Goal: Communication & Community: Answer question/provide support

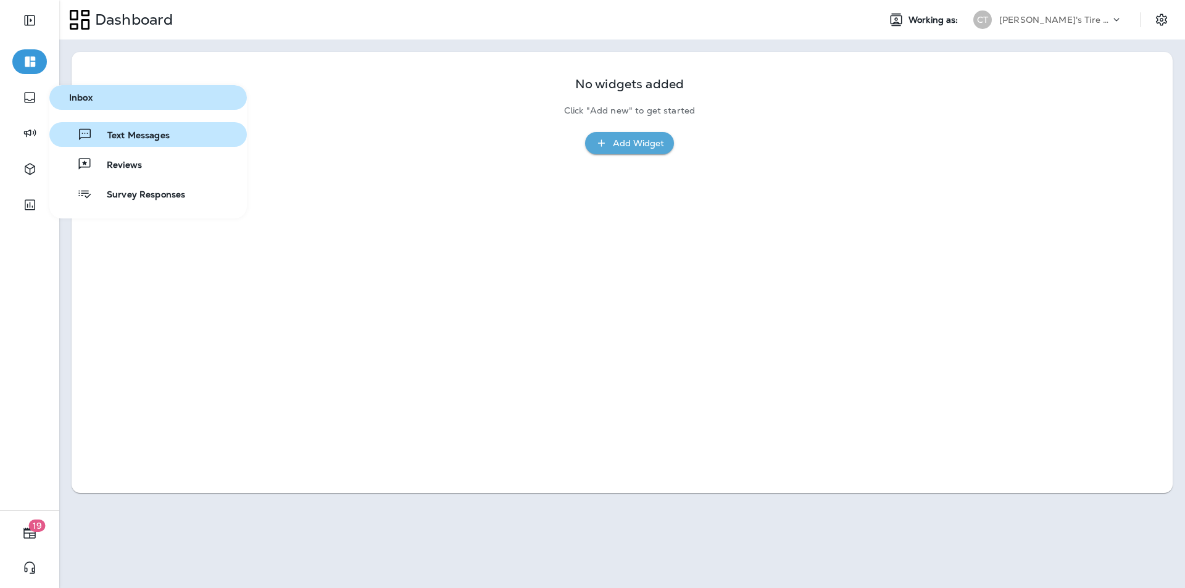
click at [135, 135] on span "Text Messages" at bounding box center [131, 136] width 77 height 12
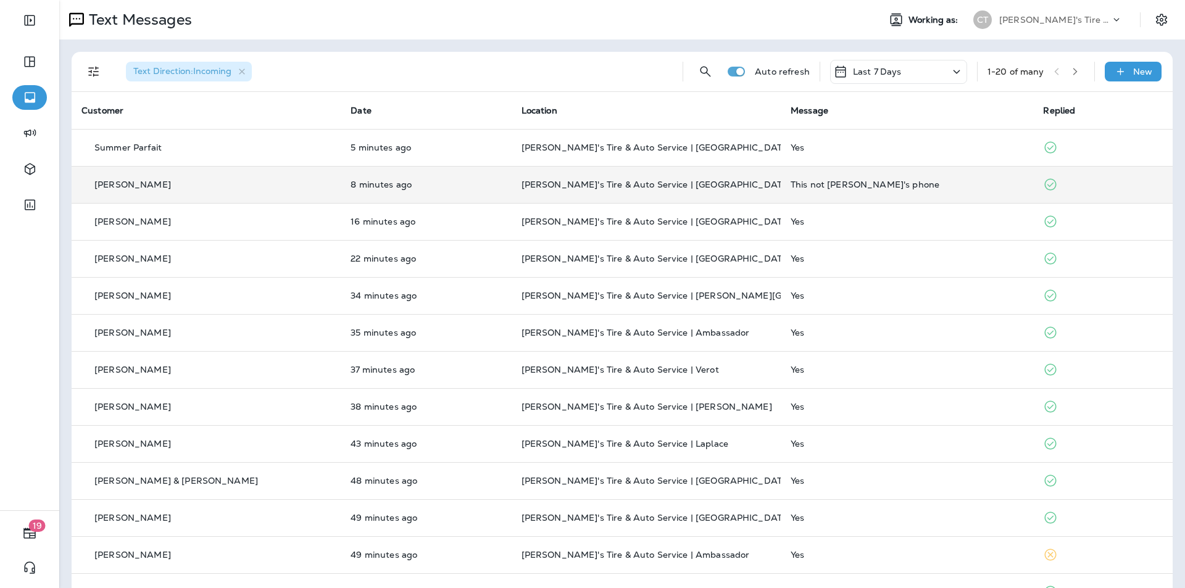
click at [622, 183] on div "This not [PERSON_NAME]'s phone" at bounding box center [907, 185] width 233 height 10
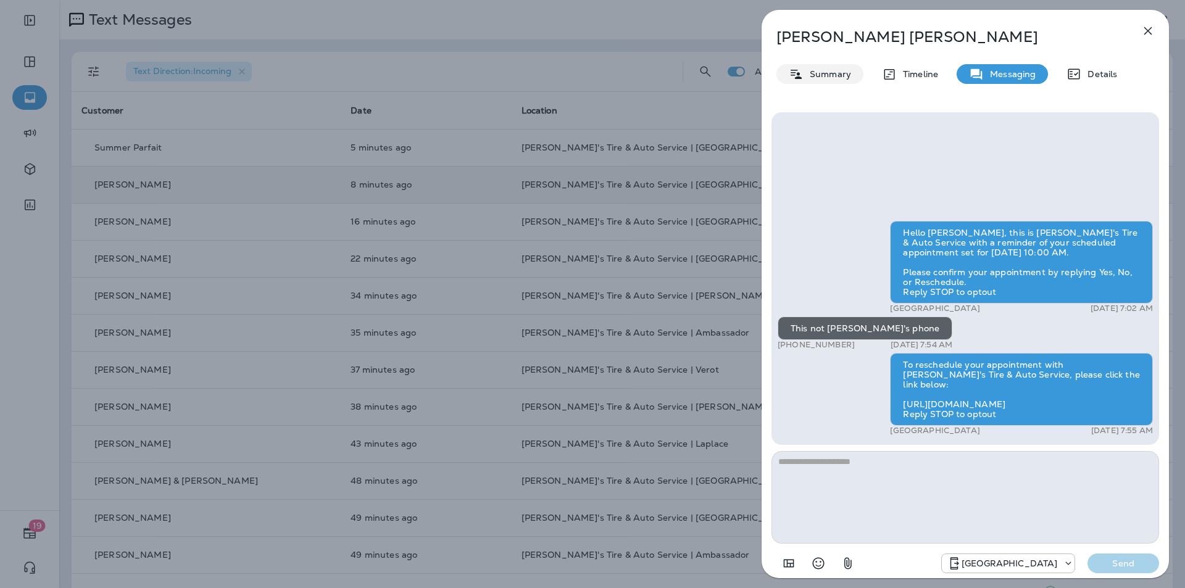
click at [622, 72] on p "Summary" at bounding box center [828, 74] width 48 height 10
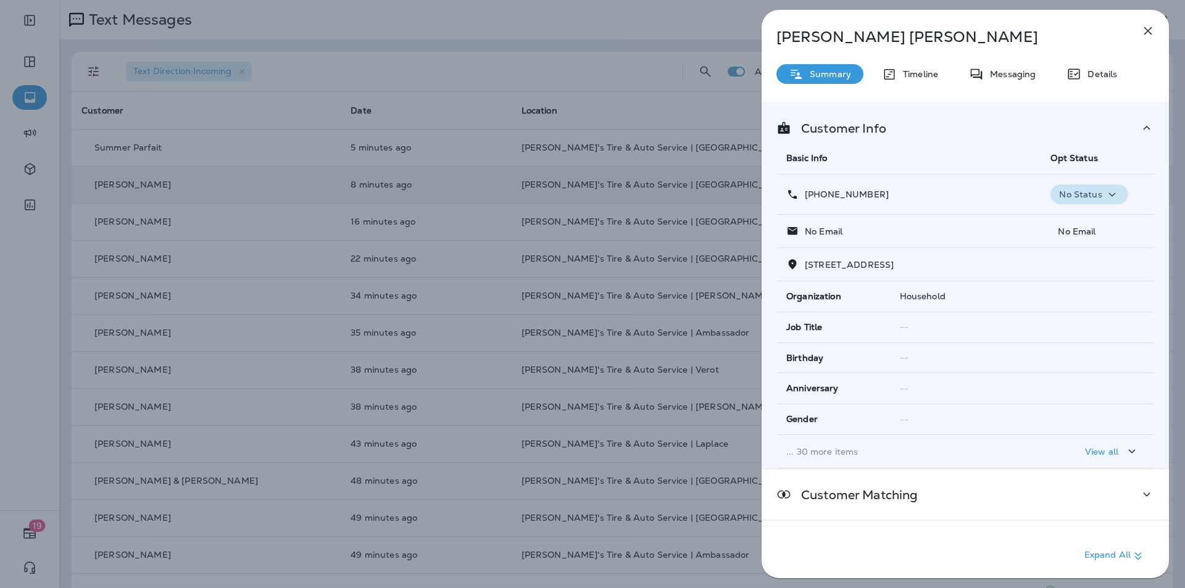
click at [622, 194] on icon "button" at bounding box center [1111, 195] width 7 height 4
click at [622, 220] on p "Opt out" at bounding box center [1081, 224] width 33 height 10
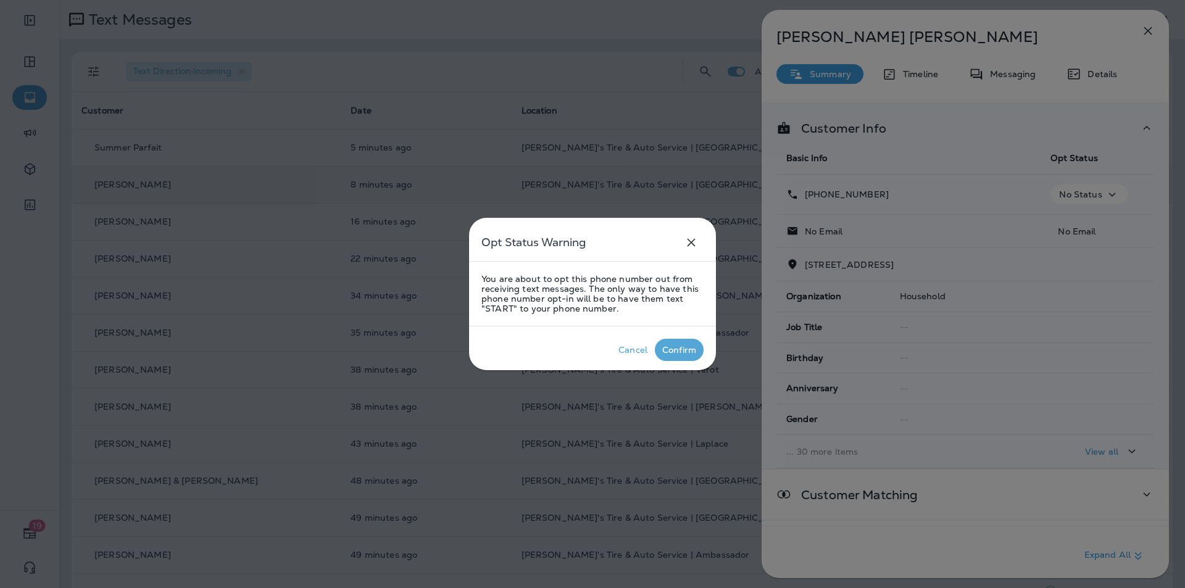
click at [622, 348] on div "Confirm" at bounding box center [679, 350] width 34 height 10
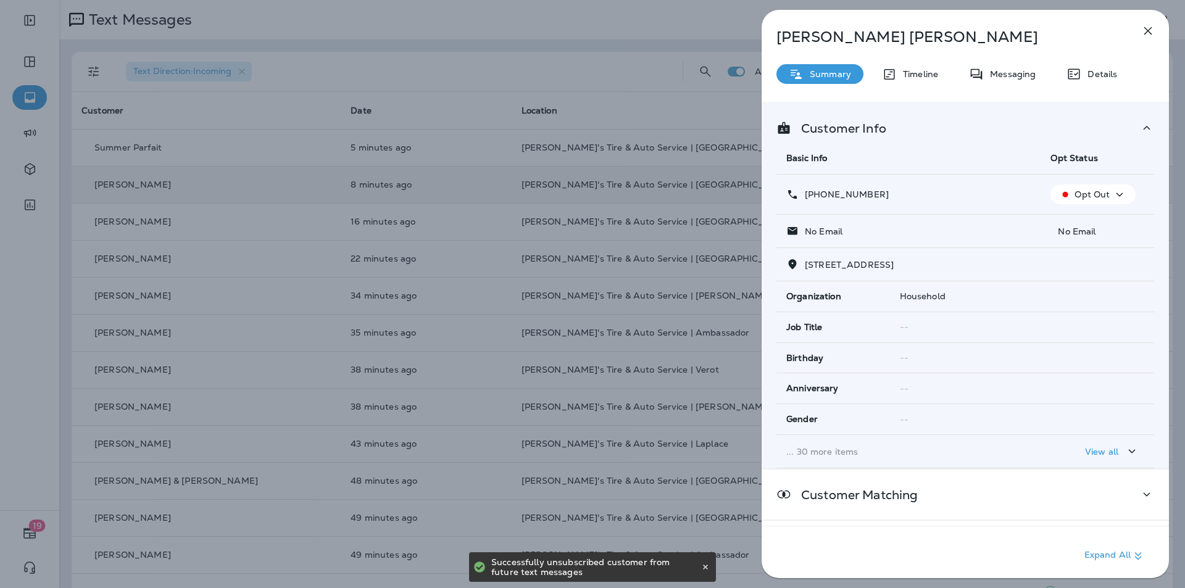
click at [622, 30] on icon "button" at bounding box center [1148, 31] width 8 height 8
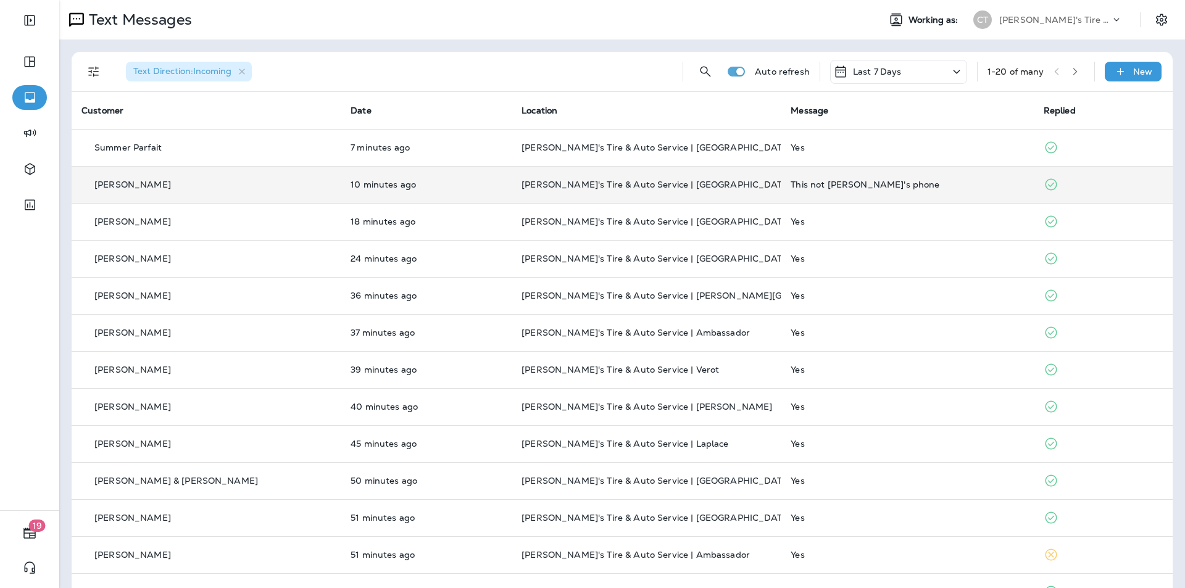
click at [622, 183] on div "This not [PERSON_NAME]'s phone" at bounding box center [907, 185] width 233 height 10
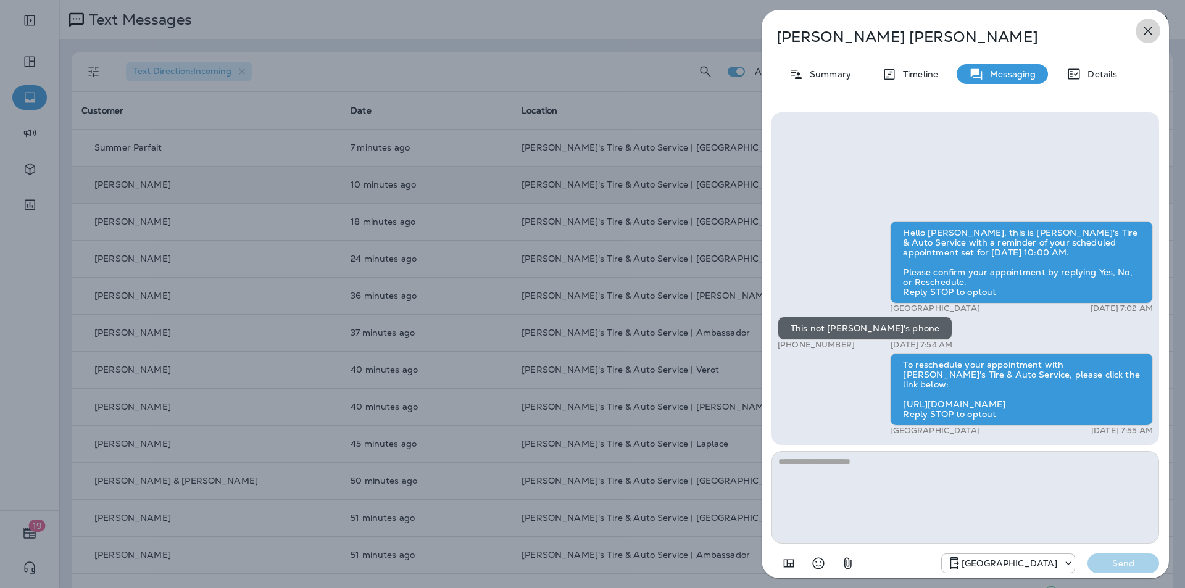
click at [622, 29] on icon "button" at bounding box center [1148, 30] width 15 height 15
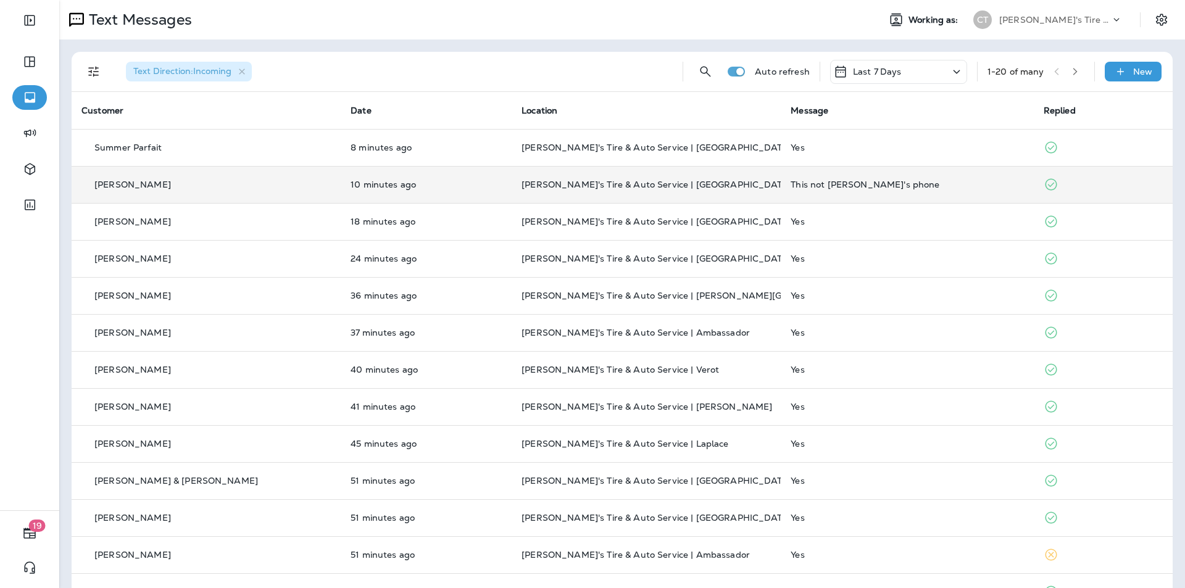
click at [622, 183] on p "[PERSON_NAME]'s Tire & Auto Service | [GEOGRAPHIC_DATA]" at bounding box center [646, 185] width 249 height 10
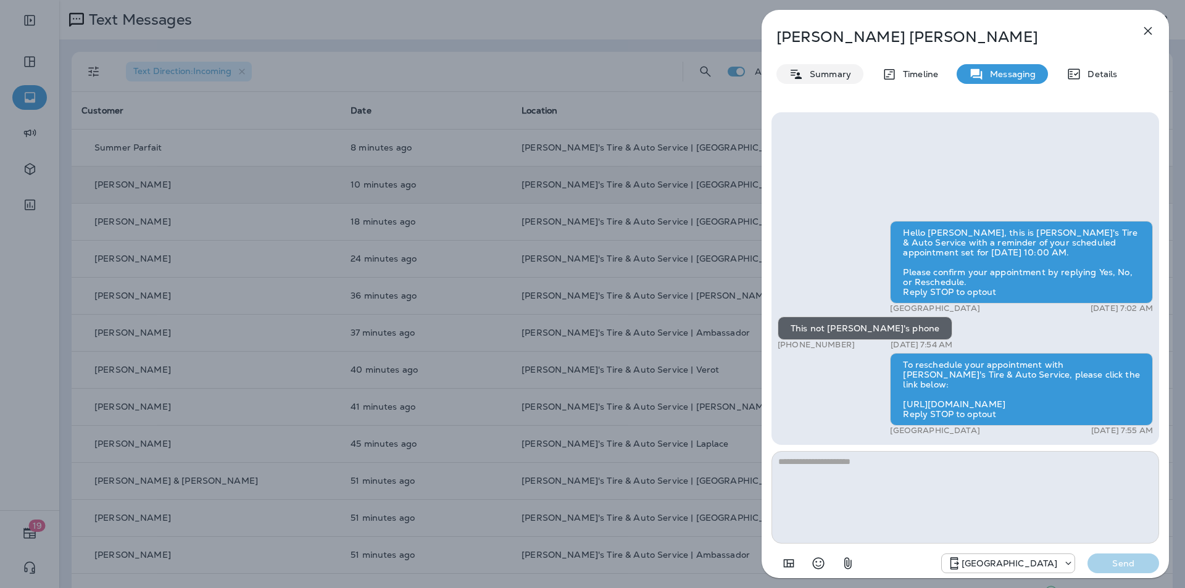
click at [622, 77] on p "Summary" at bounding box center [828, 74] width 48 height 10
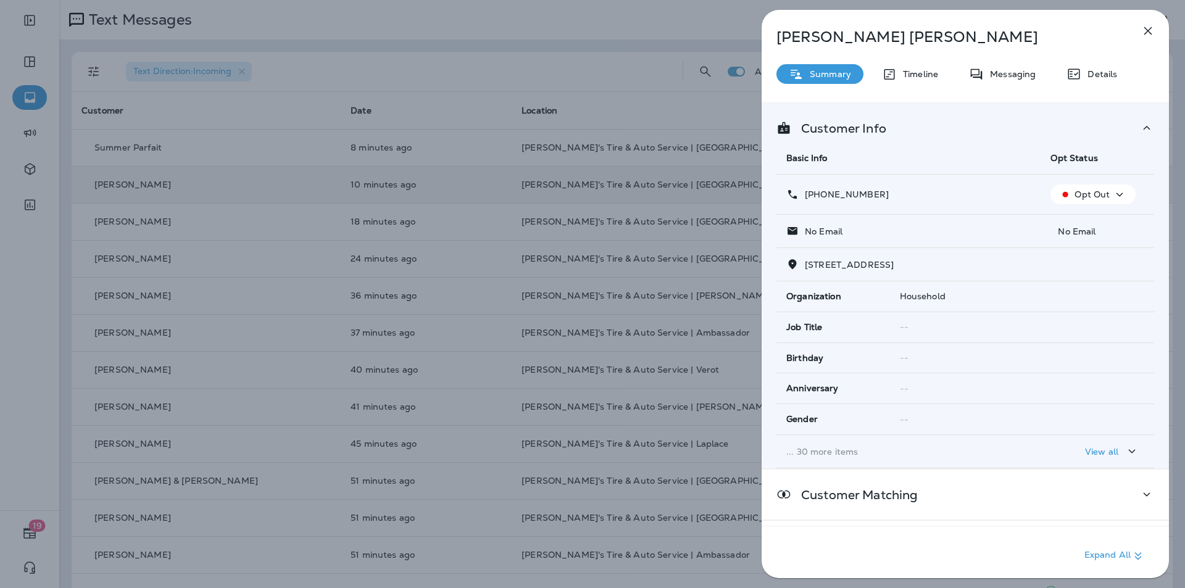
click at [622, 27] on icon "button" at bounding box center [1148, 30] width 15 height 15
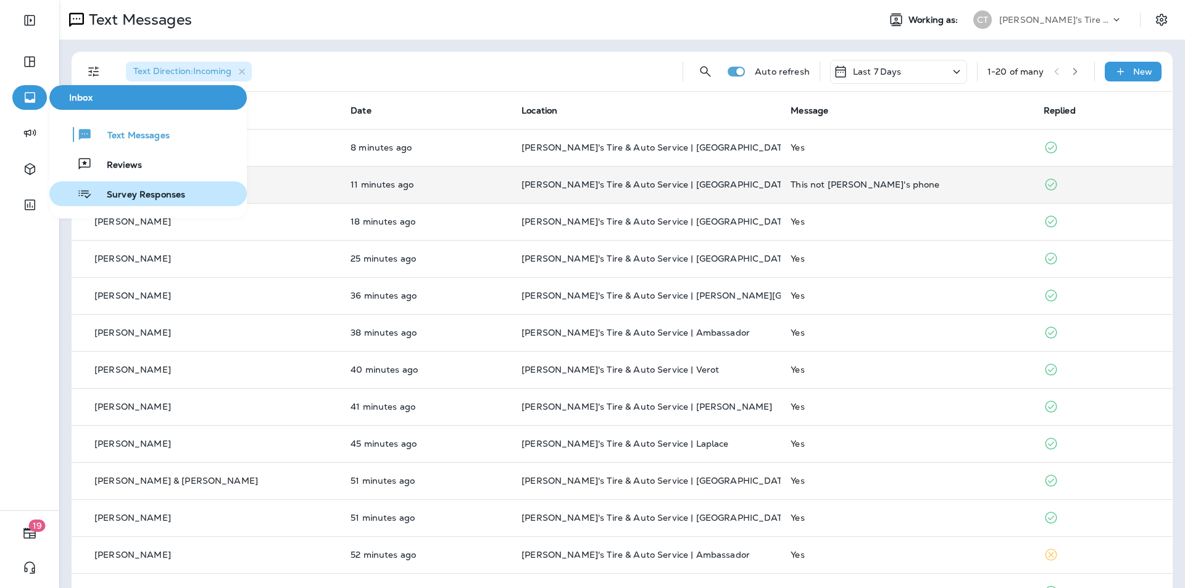
click at [125, 191] on span "Survey Responses" at bounding box center [138, 195] width 93 height 12
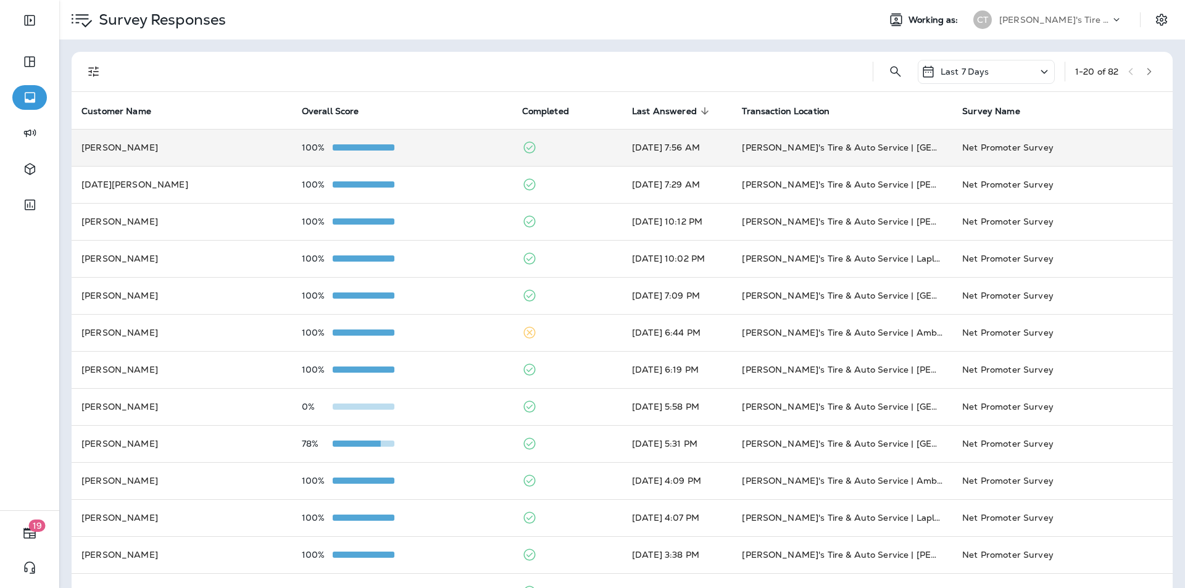
click at [448, 149] on div "100%" at bounding box center [402, 148] width 201 height 10
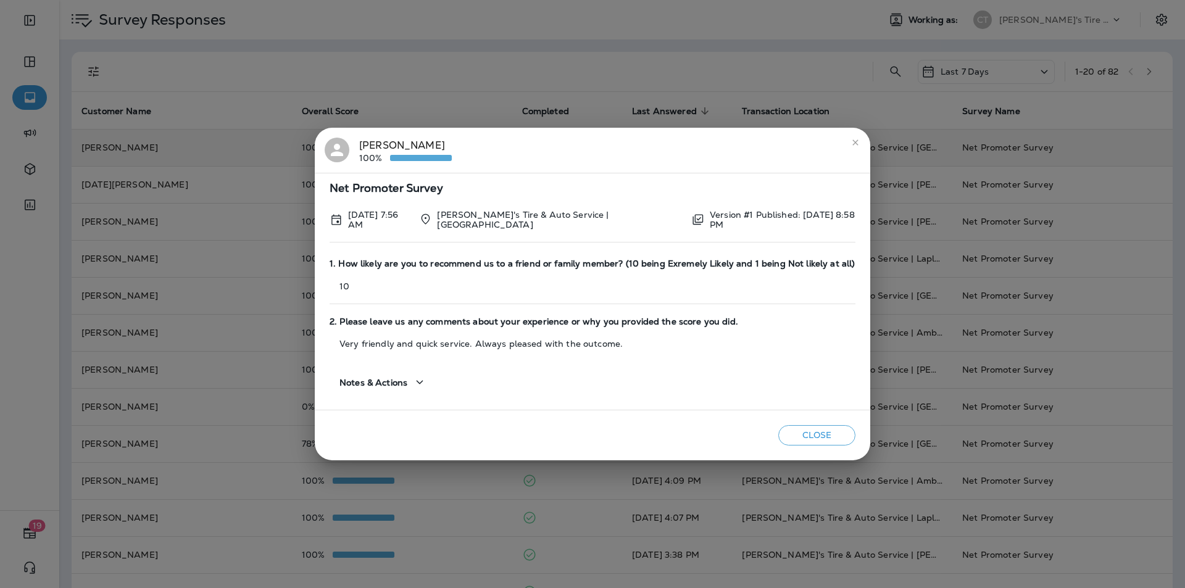
click at [622, 144] on icon "close" at bounding box center [855, 143] width 10 height 10
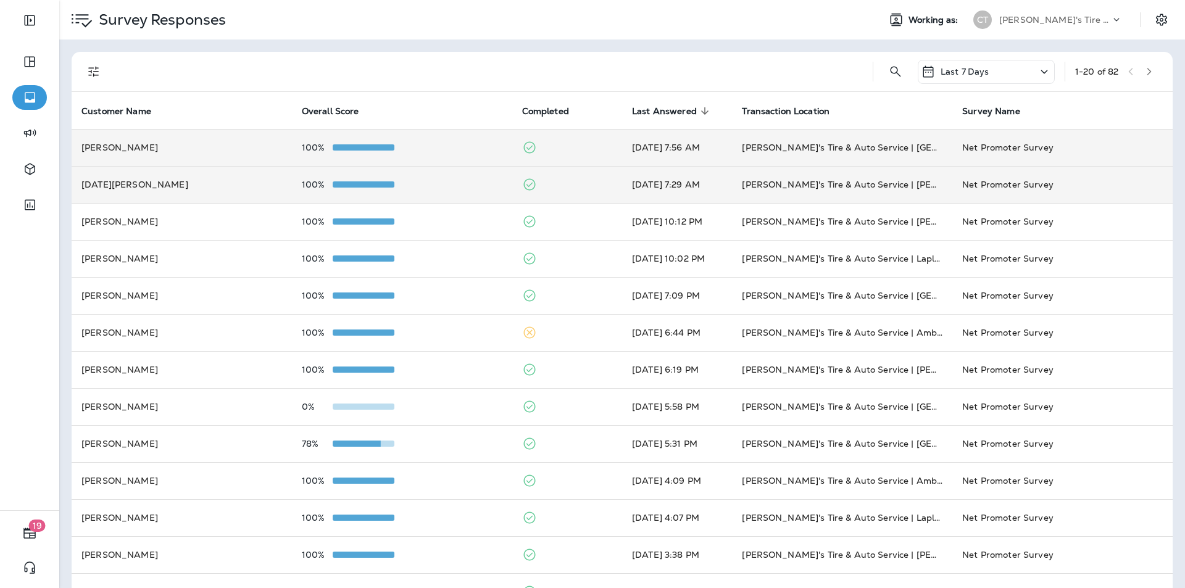
click at [426, 184] on div "100%" at bounding box center [402, 185] width 201 height 10
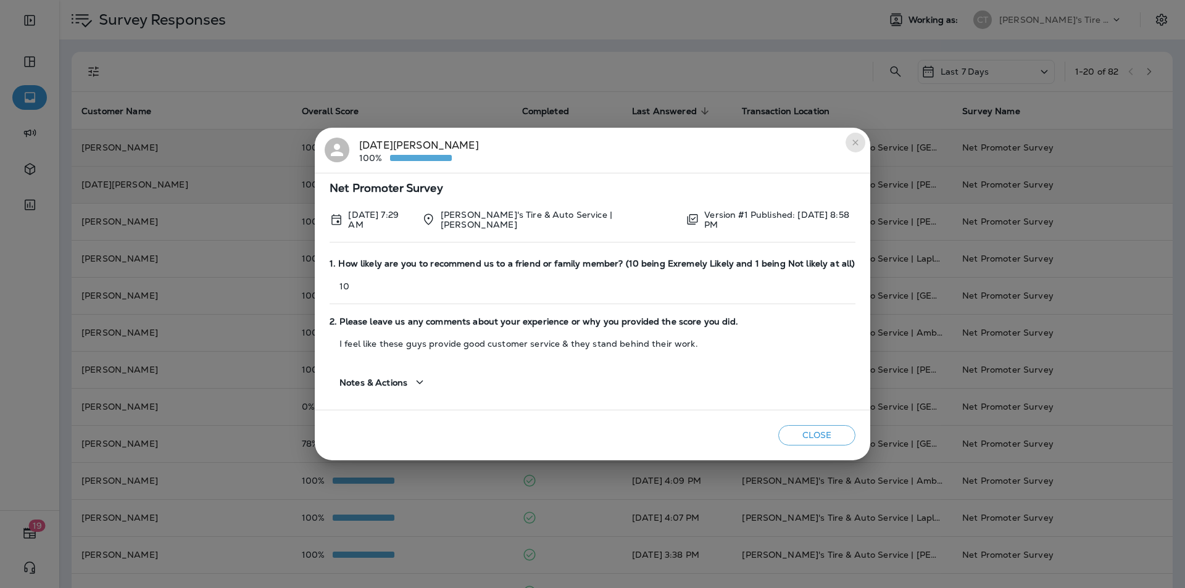
drag, startPoint x: 849, startPoint y: 146, endPoint x: 790, endPoint y: 166, distance: 62.1
click at [622, 146] on icon "close" at bounding box center [855, 143] width 10 height 10
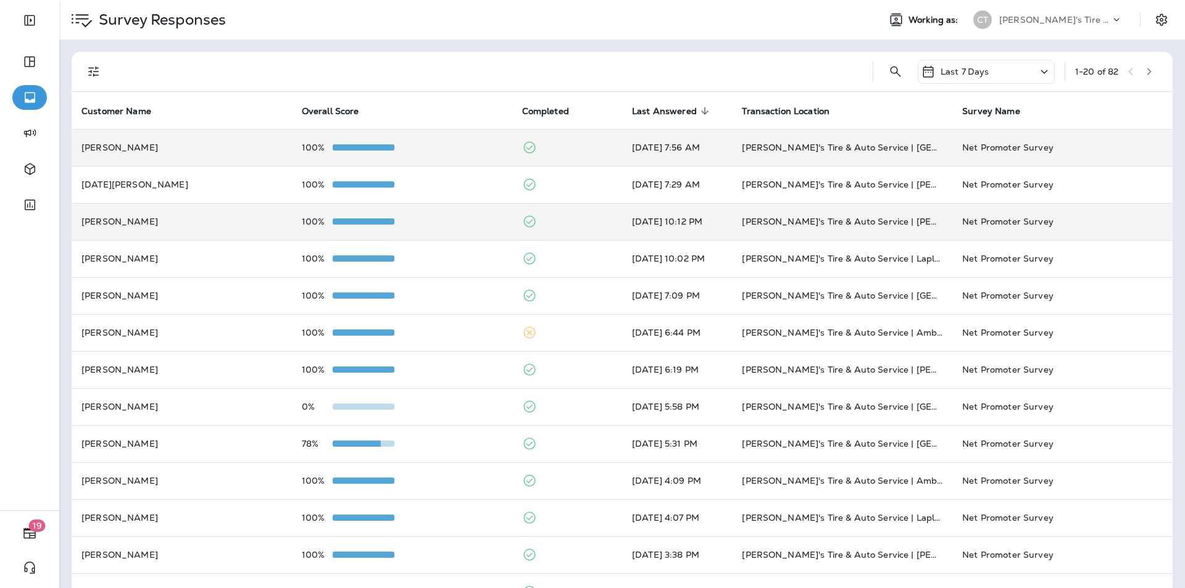
click at [427, 221] on div "100%" at bounding box center [402, 222] width 201 height 10
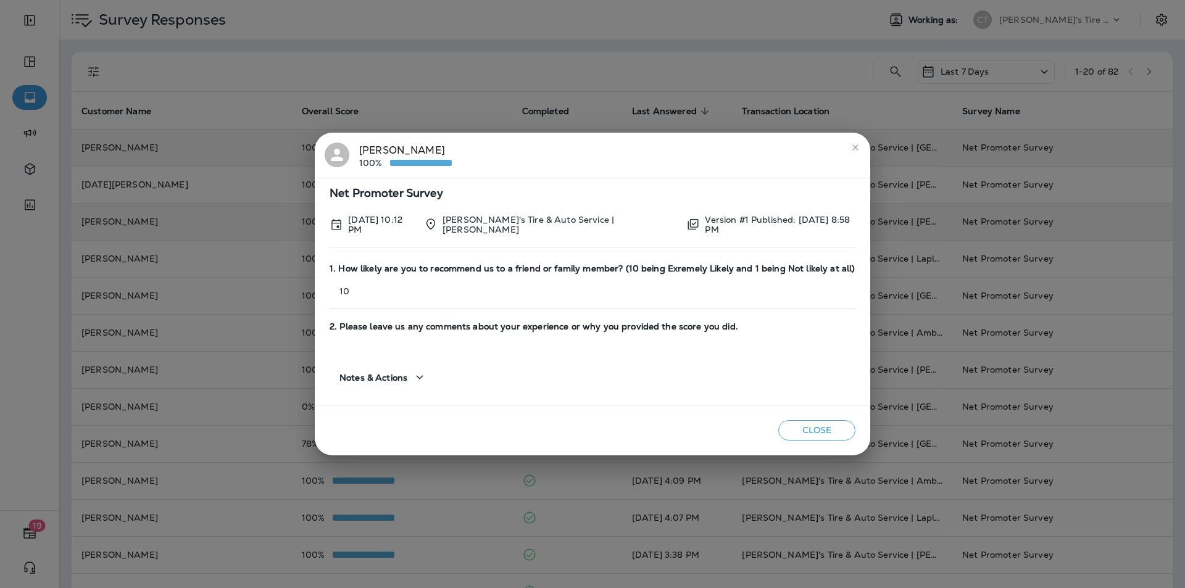
click at [622, 150] on icon "close" at bounding box center [855, 148] width 10 height 10
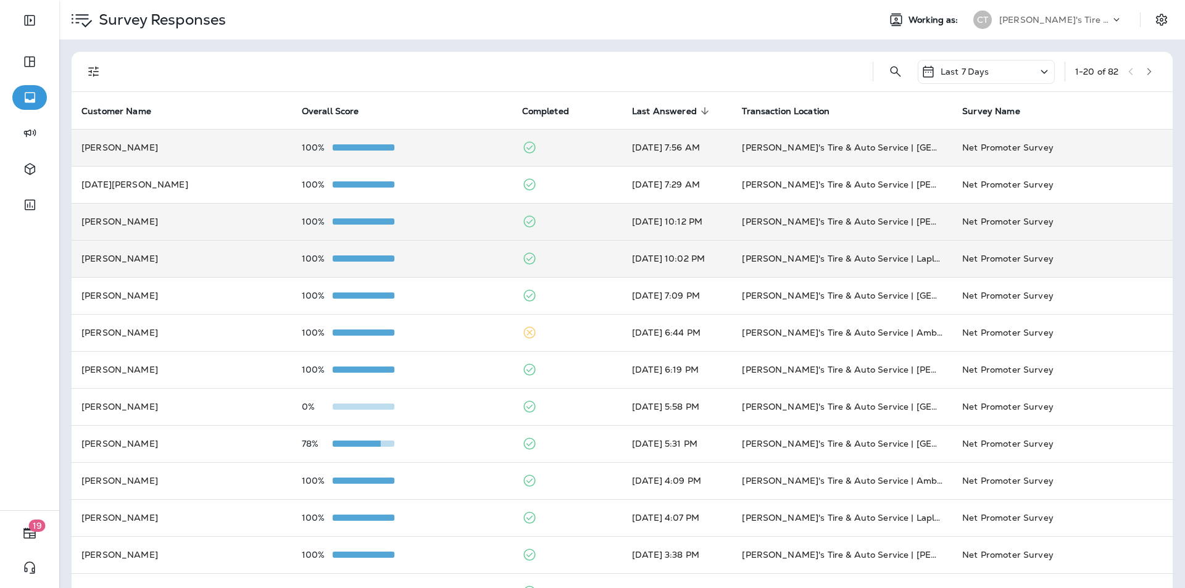
click at [445, 256] on div "100%" at bounding box center [402, 259] width 201 height 10
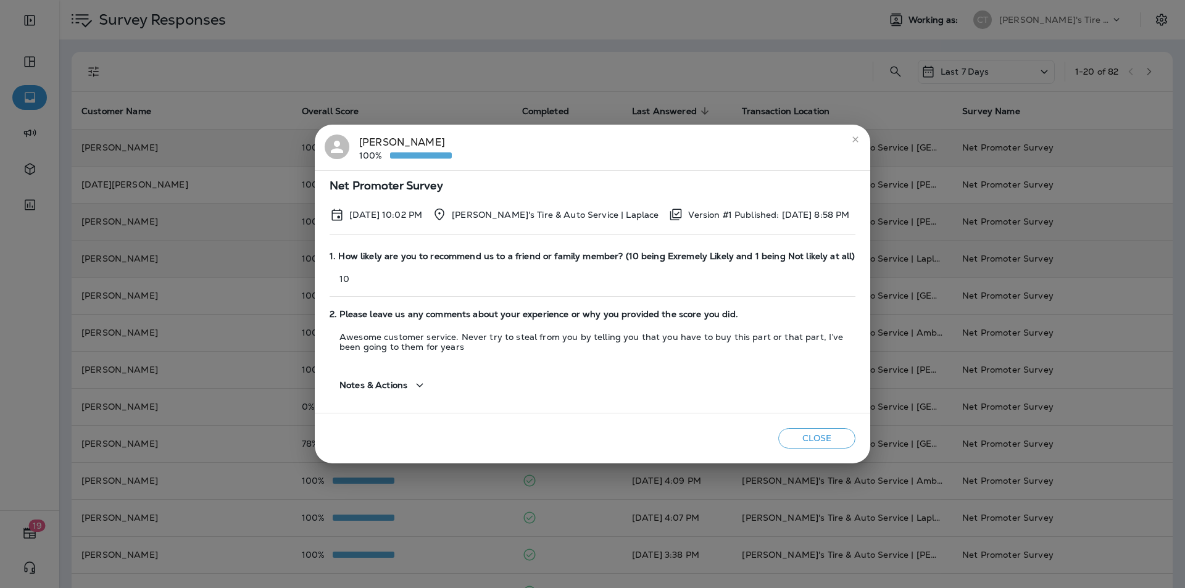
click at [622, 139] on icon "close" at bounding box center [855, 140] width 10 height 10
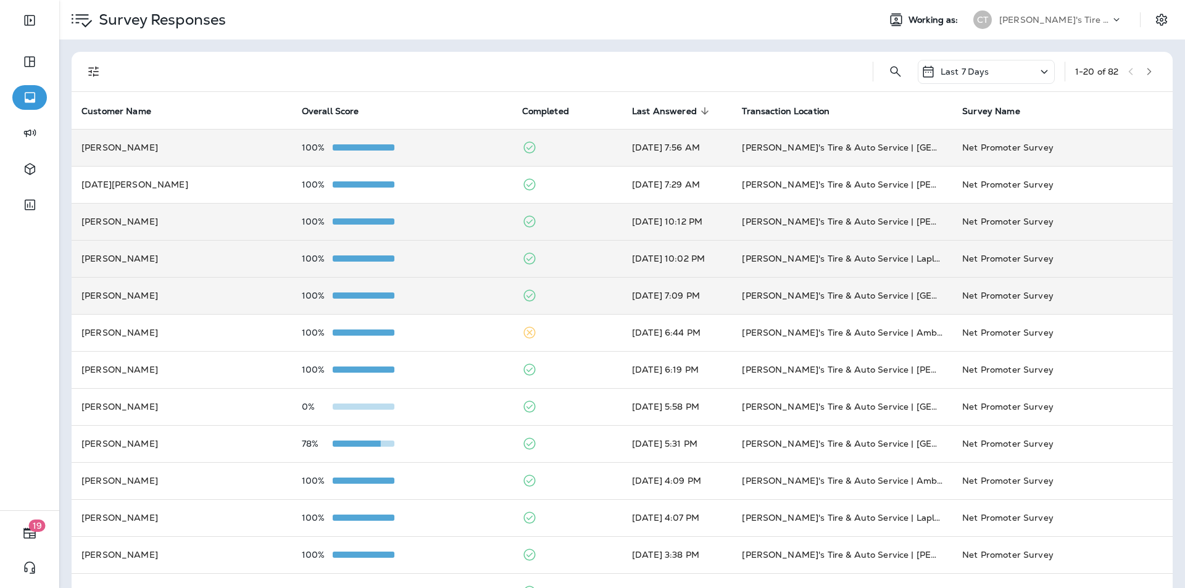
click at [466, 294] on div "100%" at bounding box center [402, 296] width 201 height 10
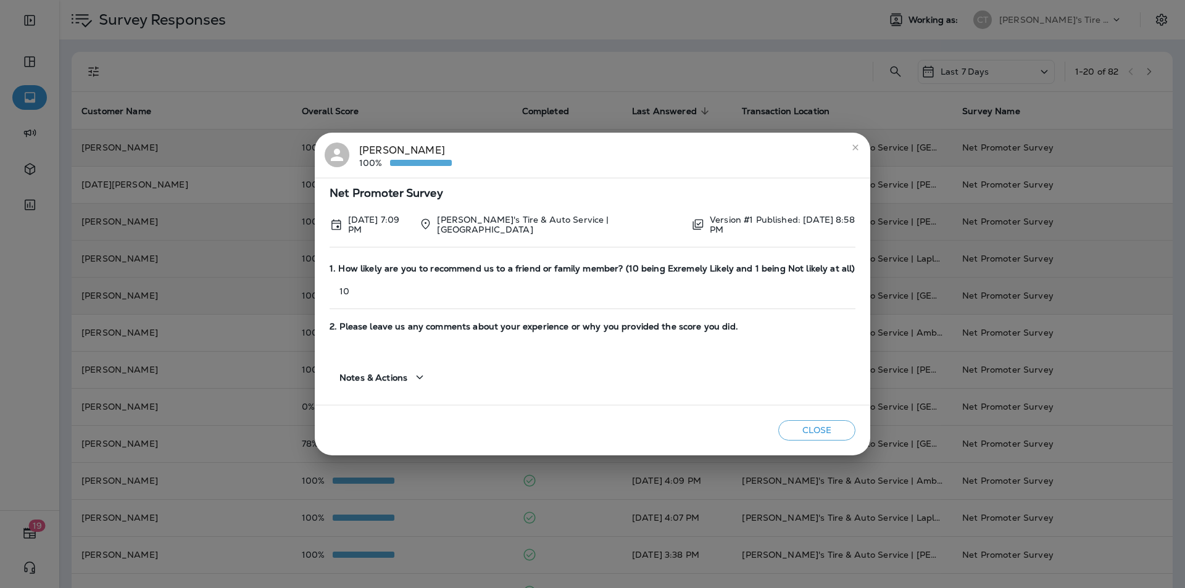
click at [622, 146] on icon "close" at bounding box center [855, 148] width 10 height 10
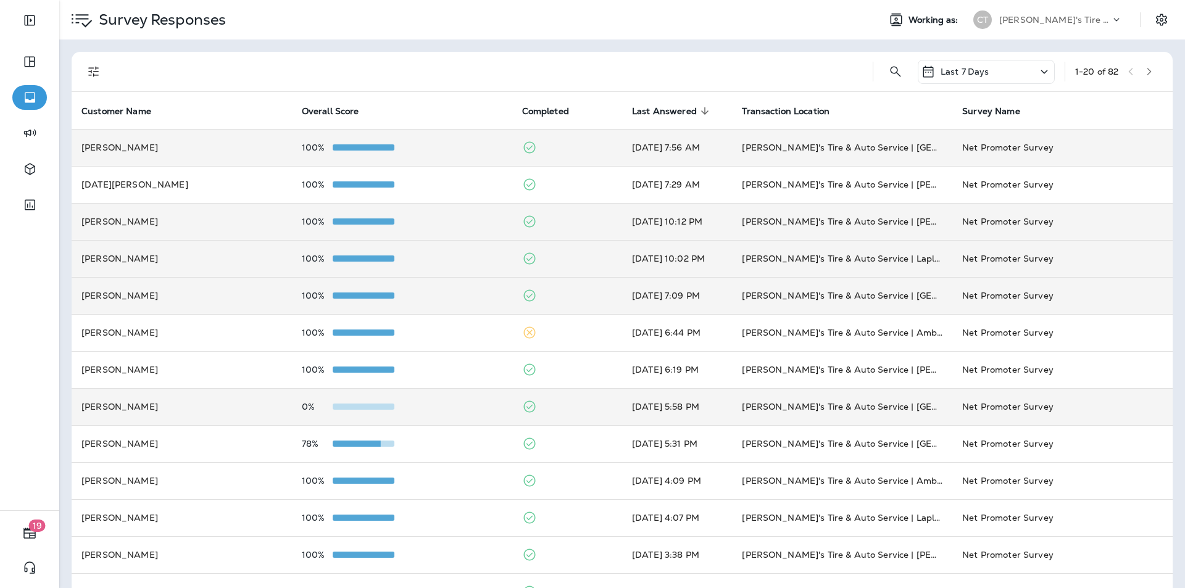
click at [454, 402] on div "0%" at bounding box center [402, 407] width 201 height 10
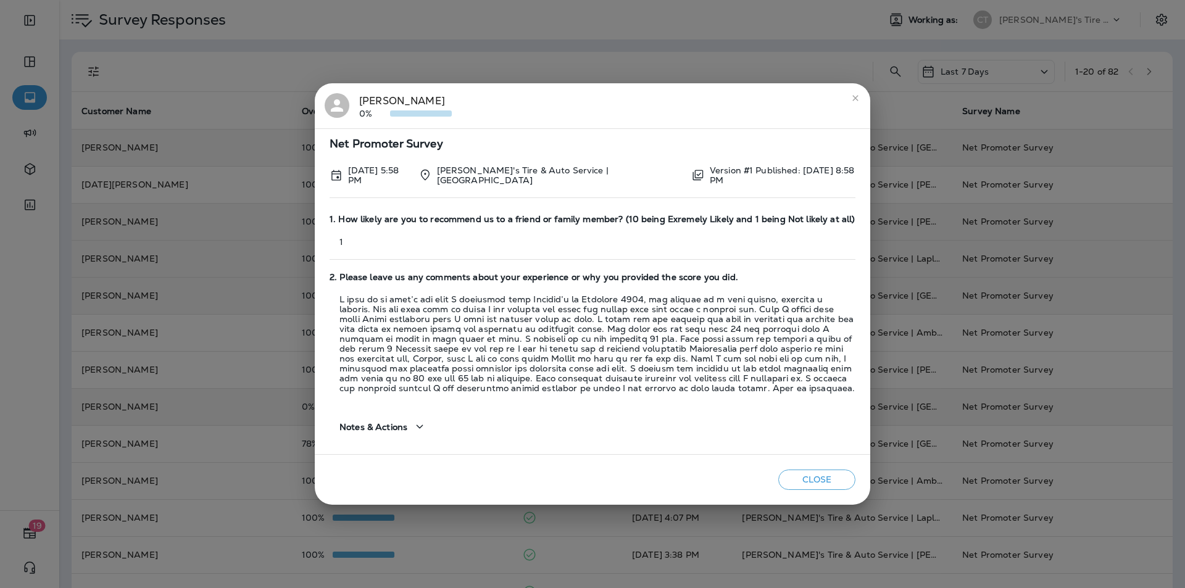
click at [622, 96] on icon "close" at bounding box center [855, 98] width 10 height 10
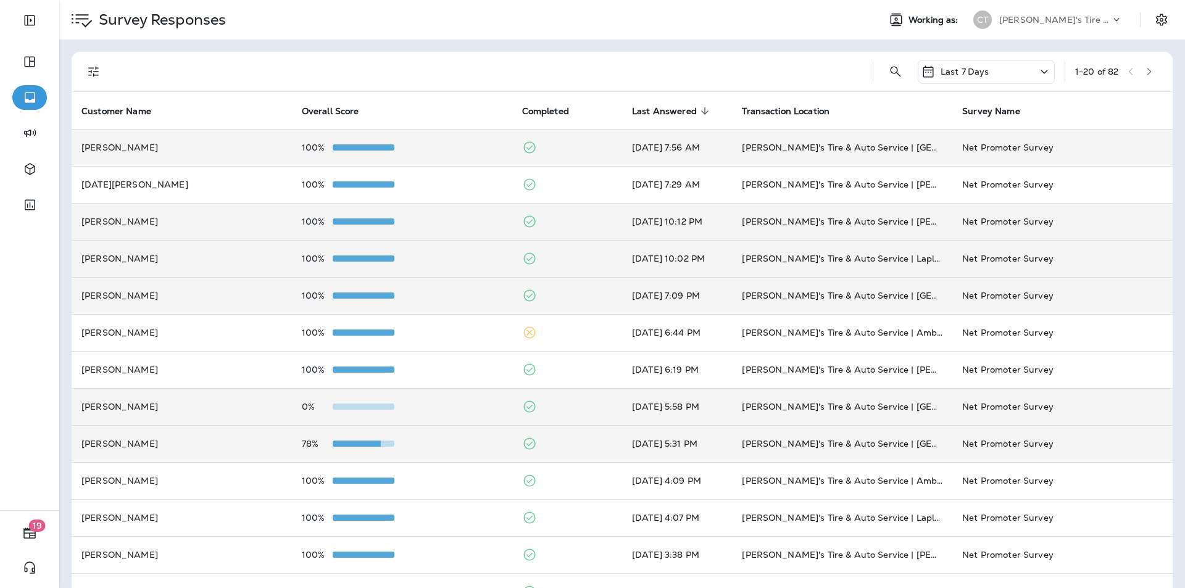
click at [462, 446] on div "78%" at bounding box center [402, 444] width 201 height 10
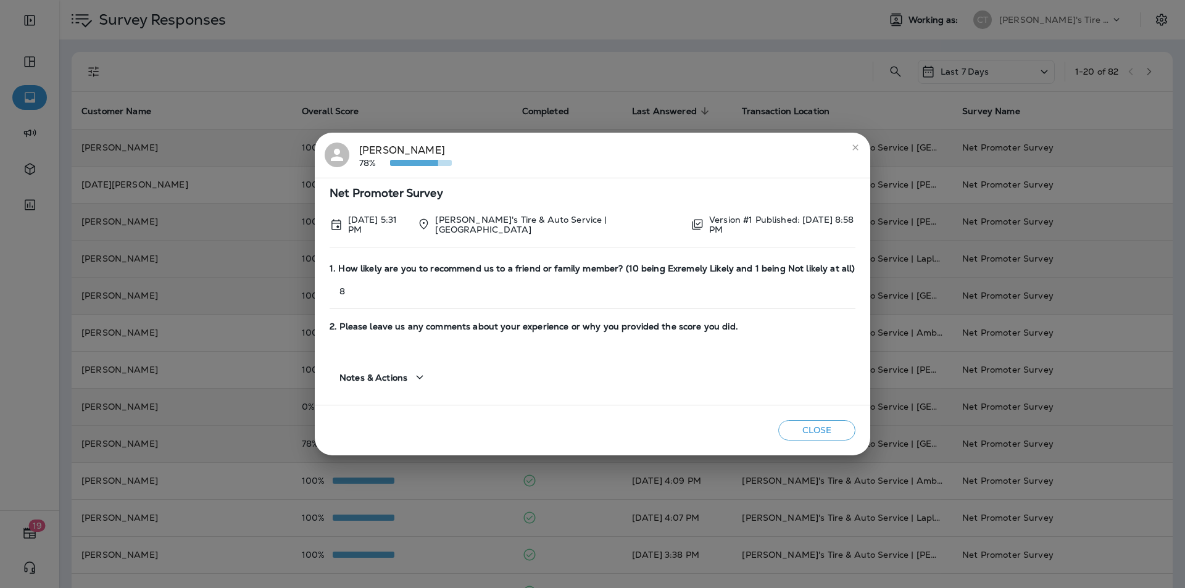
click at [622, 148] on icon "close" at bounding box center [855, 147] width 6 height 6
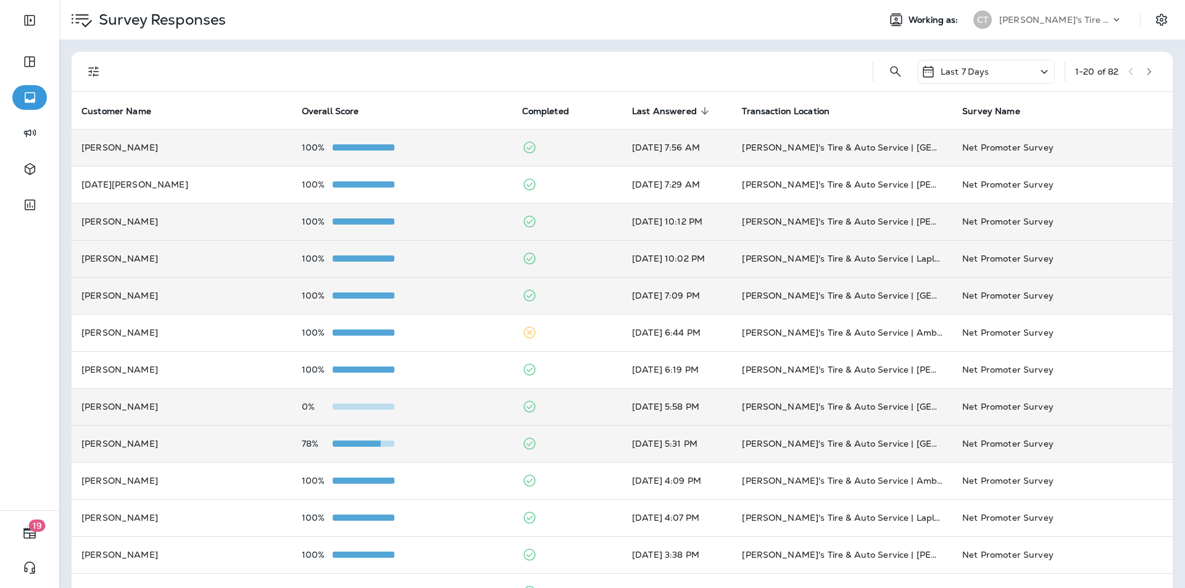
click at [478, 404] on div "0%" at bounding box center [402, 407] width 201 height 10
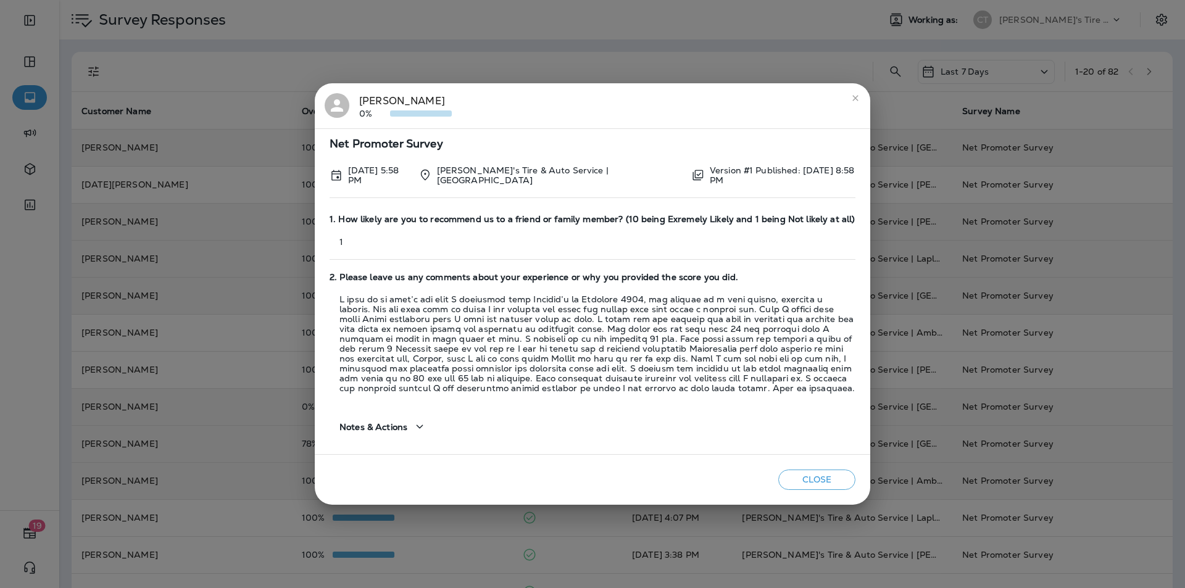
click at [622, 473] on button "Close" at bounding box center [816, 480] width 77 height 20
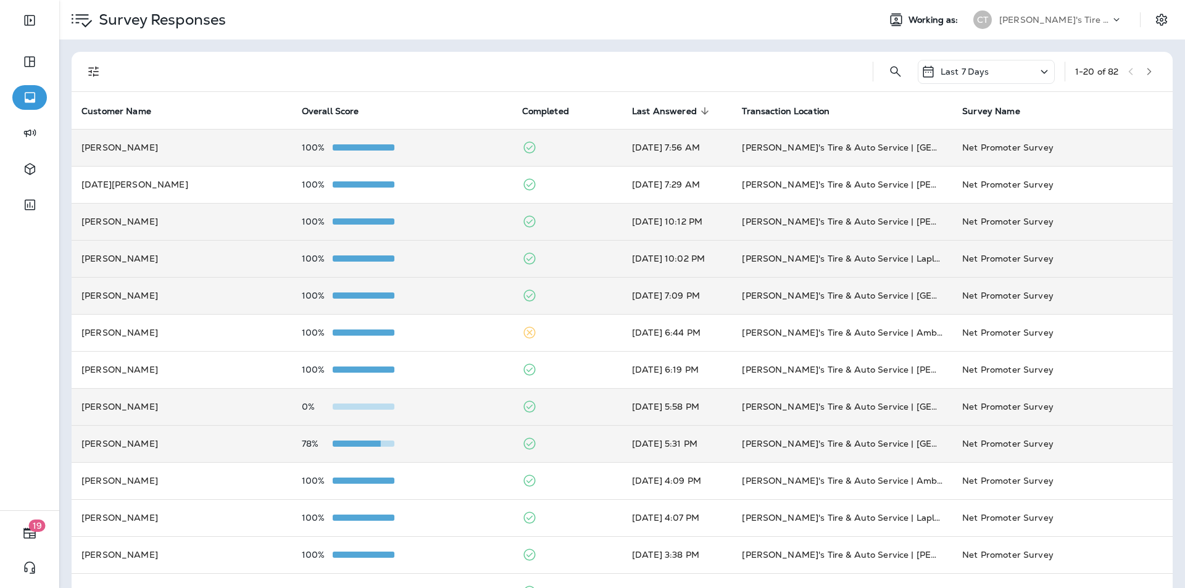
click at [622, 404] on td "[PERSON_NAME]'s Tire & Auto Service | [GEOGRAPHIC_DATA]" at bounding box center [842, 406] width 220 height 37
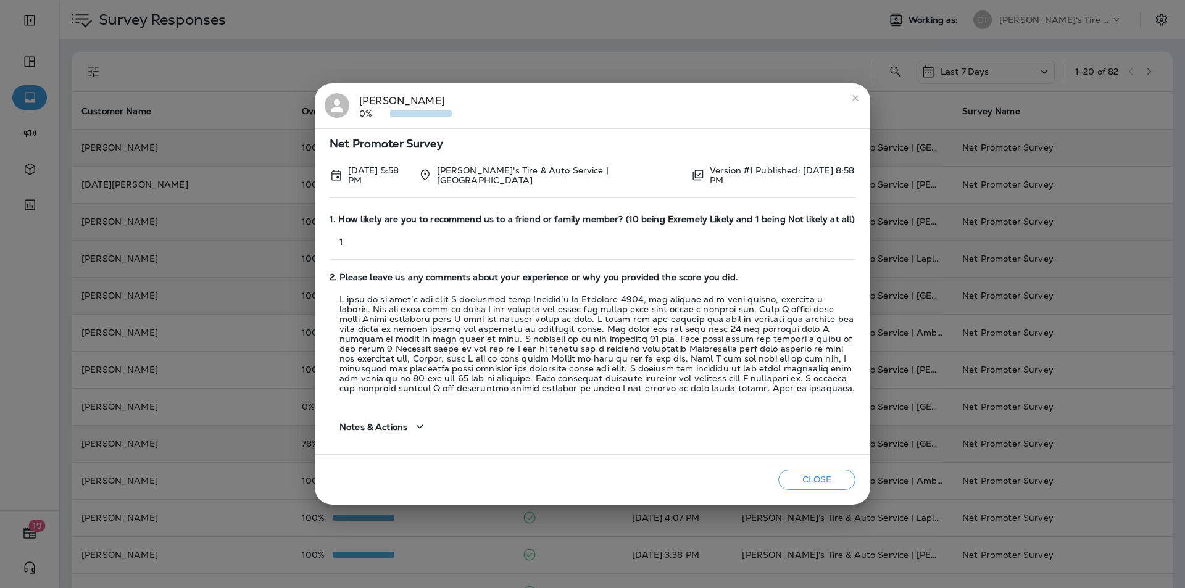
click at [371, 99] on div "[PERSON_NAME] 0%" at bounding box center [405, 106] width 93 height 26
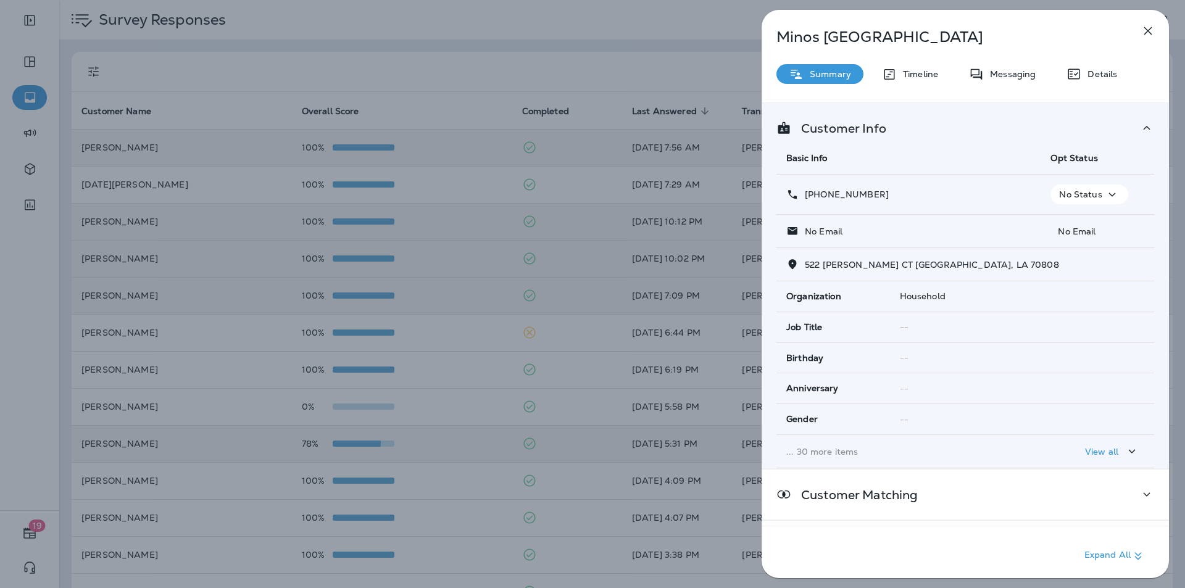
drag, startPoint x: 1153, startPoint y: 30, endPoint x: 746, endPoint y: 170, distance: 431.0
click at [622, 30] on icon "button" at bounding box center [1148, 30] width 15 height 15
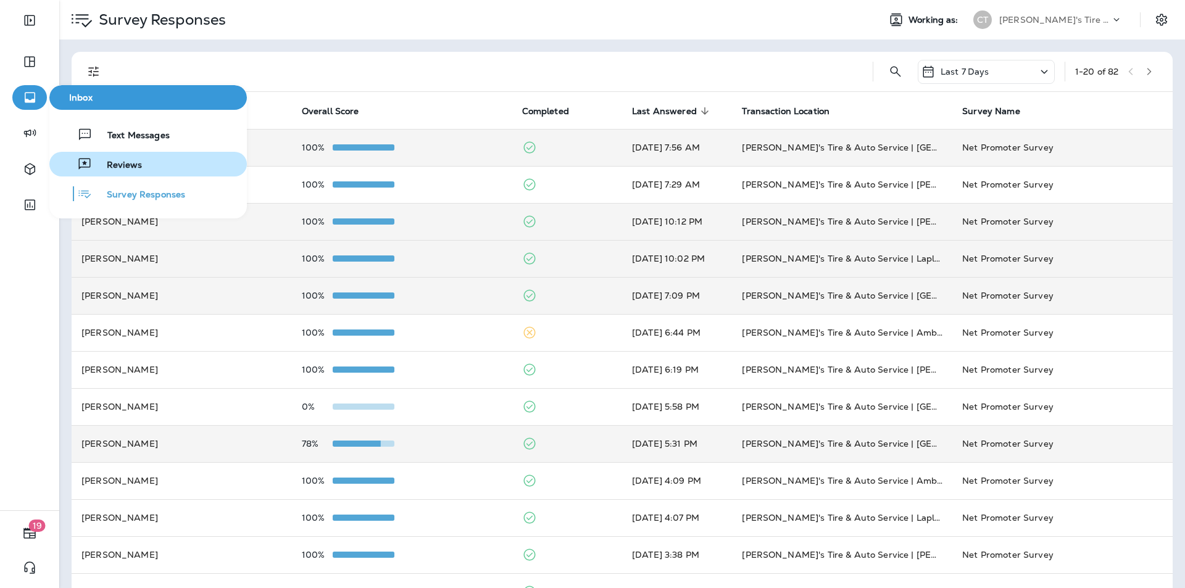
click at [112, 165] on span "Reviews" at bounding box center [117, 166] width 50 height 12
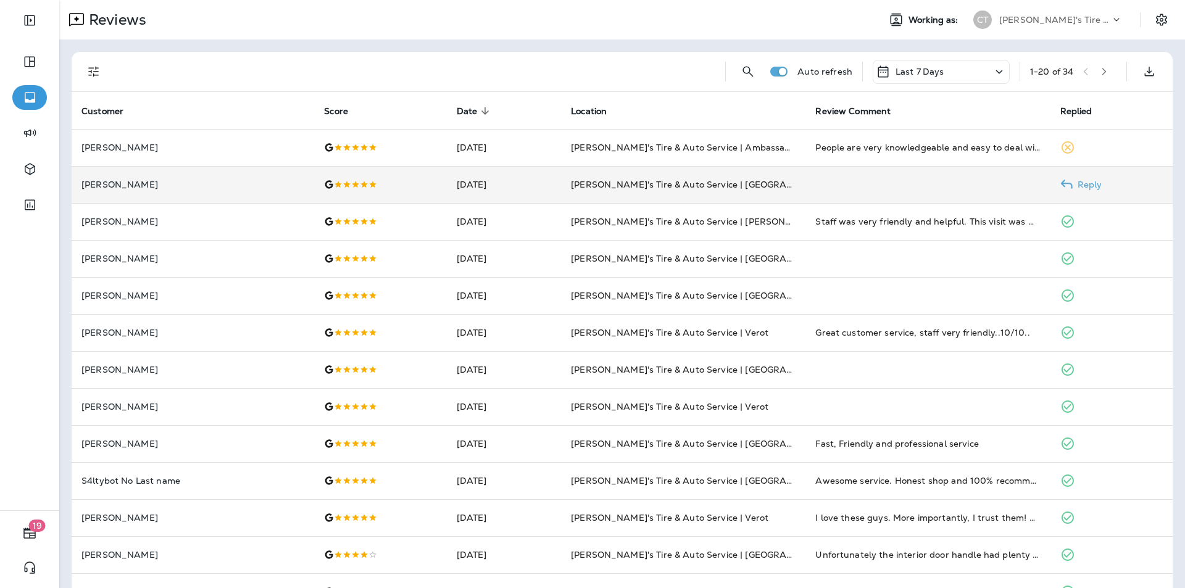
click at [622, 183] on p "Reply" at bounding box center [1088, 185] width 30 height 10
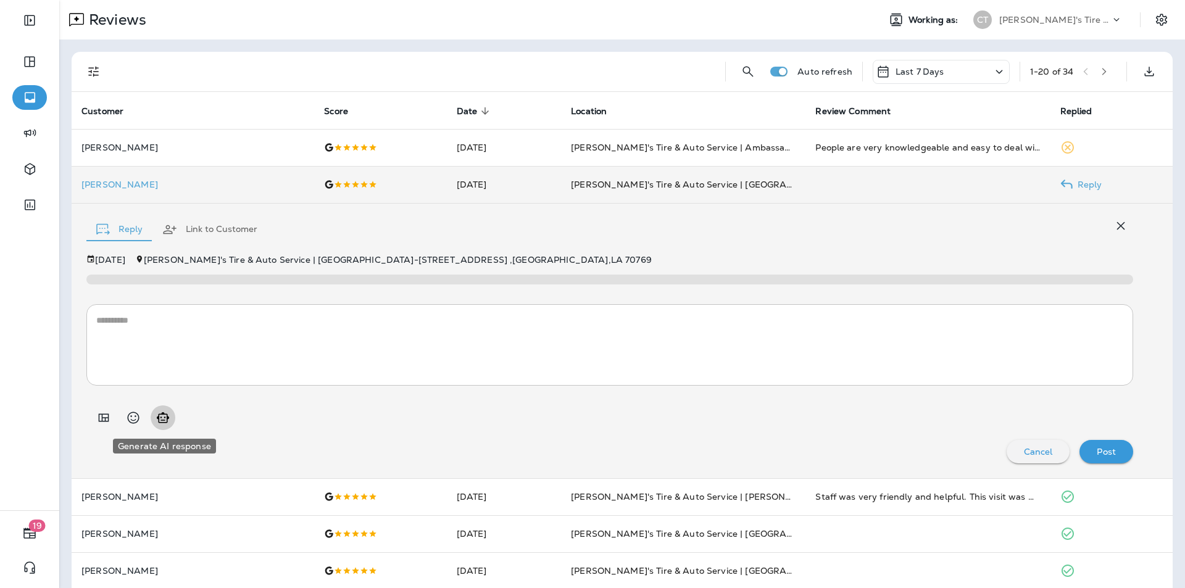
click at [164, 417] on icon "Generate AI response" at bounding box center [163, 417] width 15 height 15
type textarea "**********"
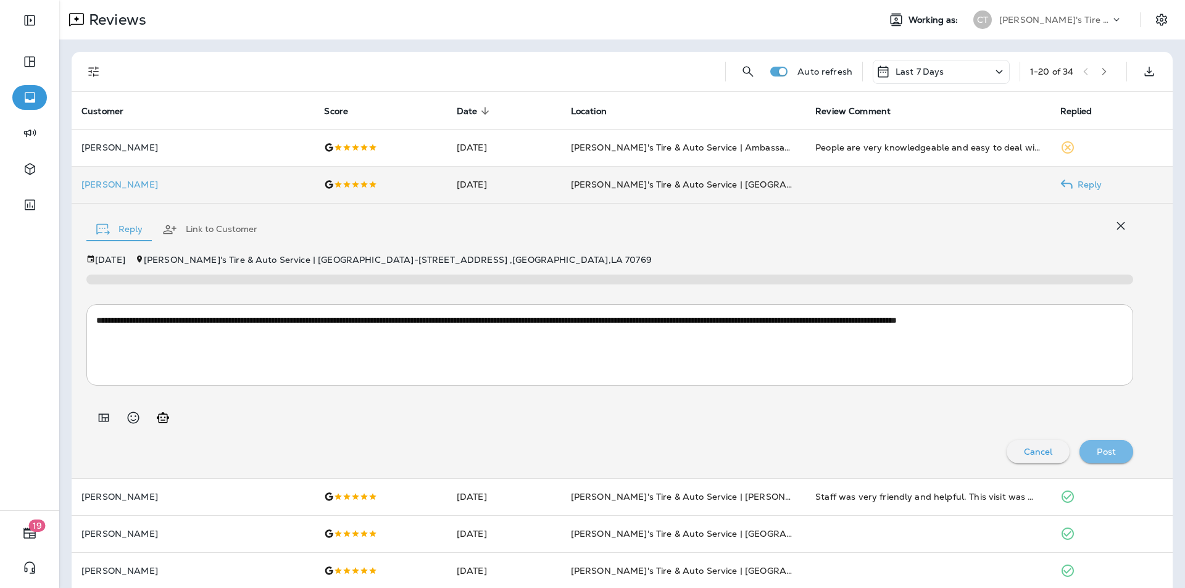
click at [622, 454] on p "Post" at bounding box center [1106, 452] width 19 height 10
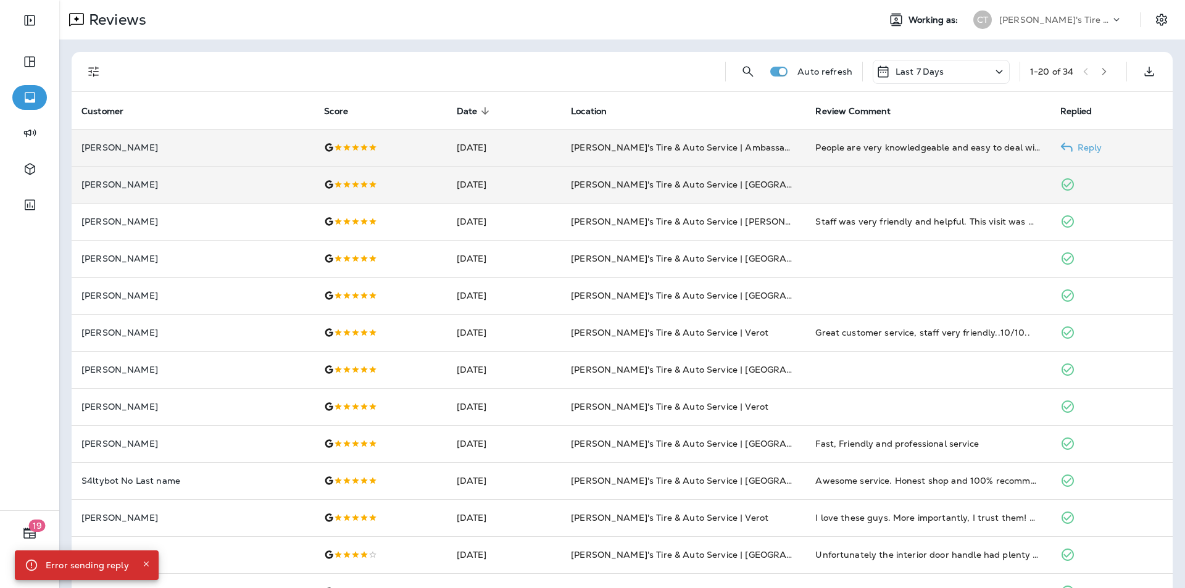
click at [622, 148] on p "Reply" at bounding box center [1088, 148] width 30 height 10
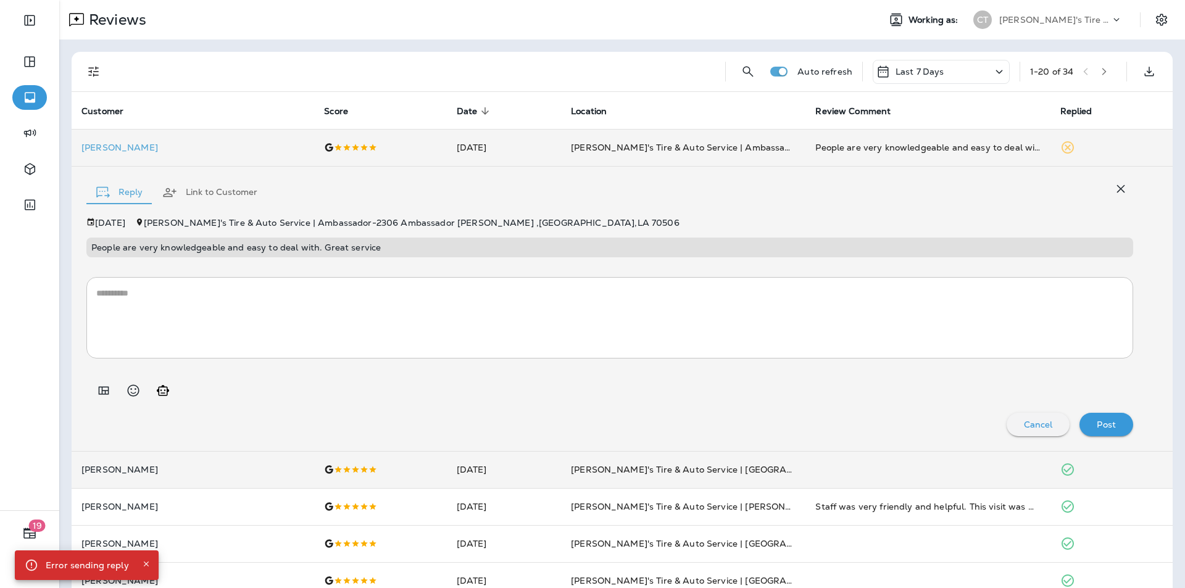
click at [163, 391] on icon "Generate AI response" at bounding box center [163, 390] width 15 height 15
type textarea "**********"
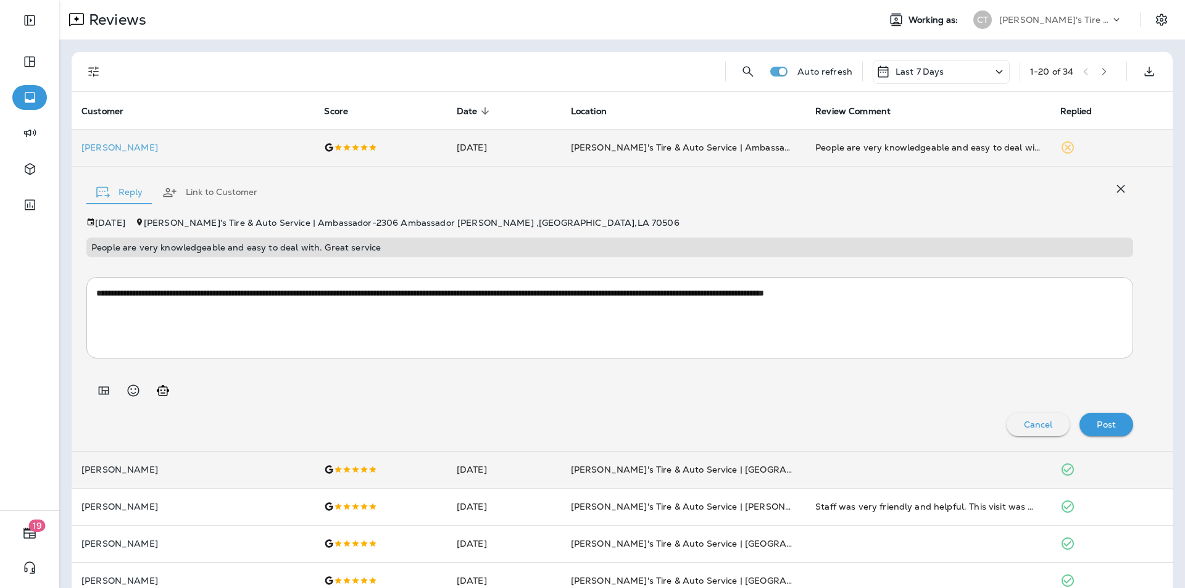
click at [622, 422] on p "Post" at bounding box center [1106, 425] width 19 height 10
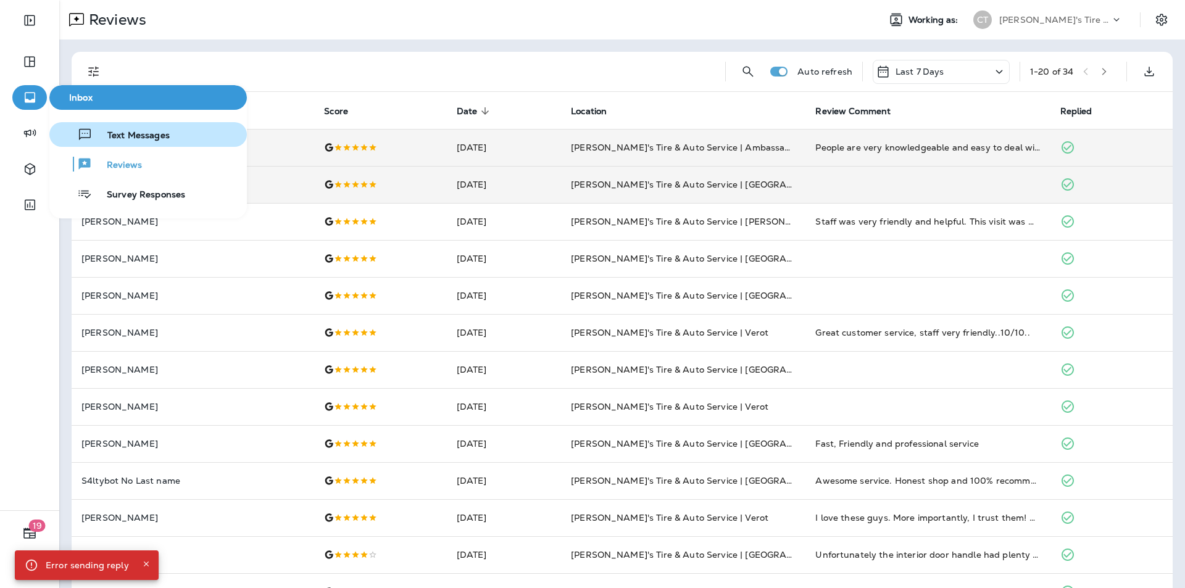
click at [125, 131] on span "Text Messages" at bounding box center [131, 136] width 77 height 12
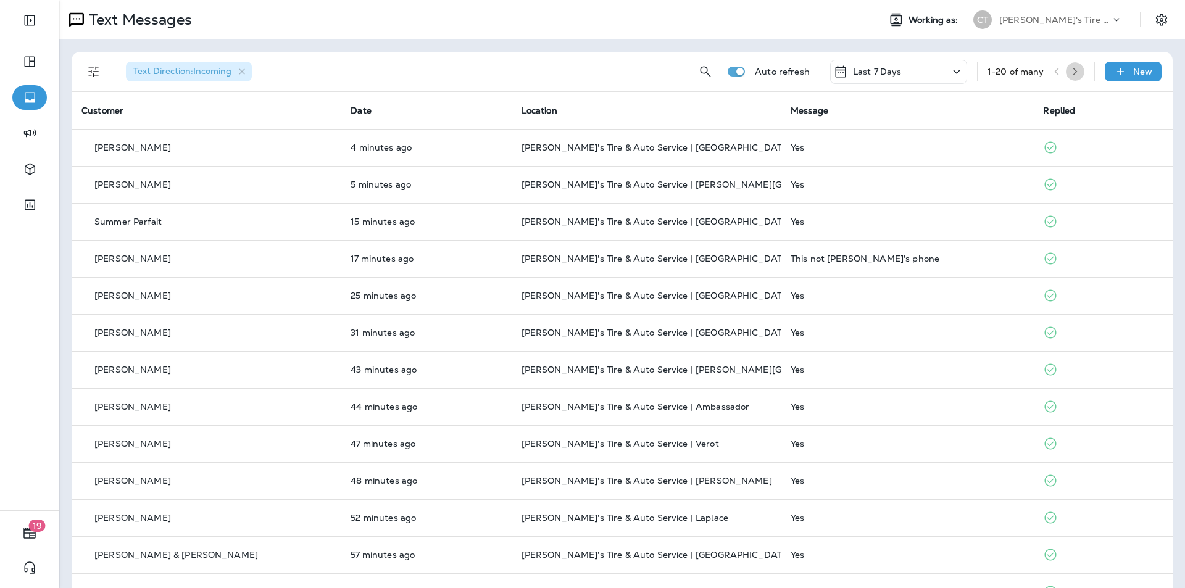
click at [622, 72] on icon "button" at bounding box center [1075, 71] width 9 height 9
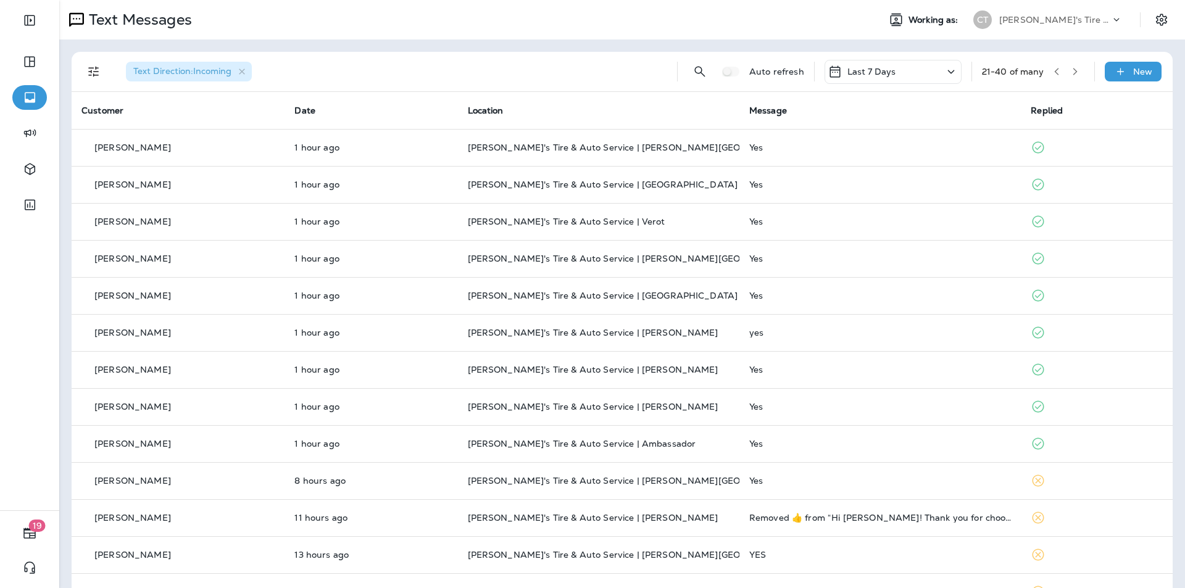
click at [622, 72] on icon "button" at bounding box center [1075, 71] width 9 height 9
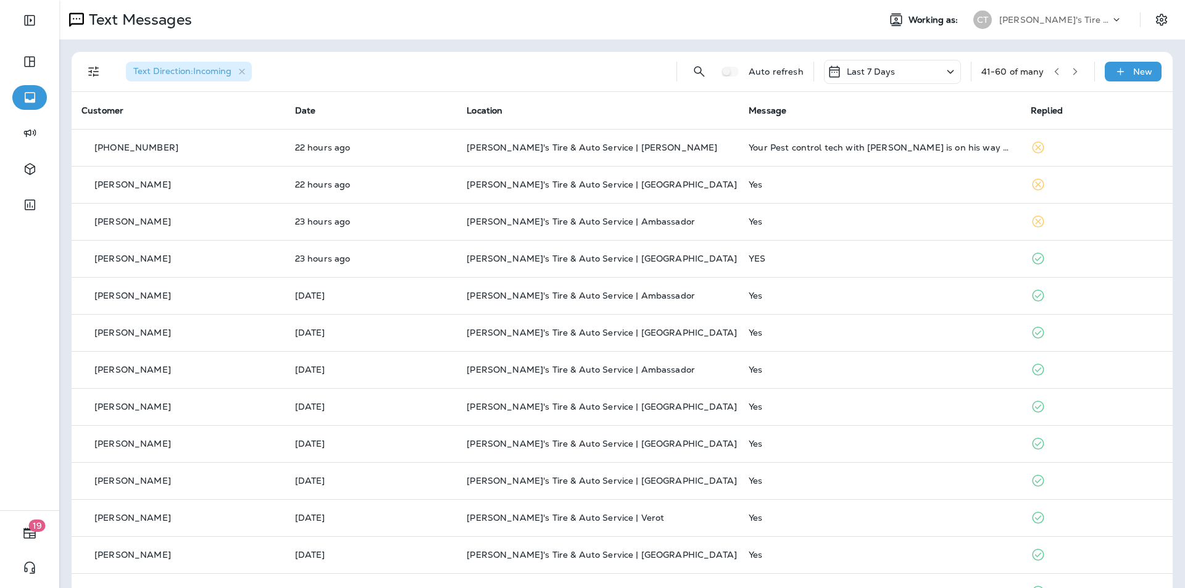
click at [622, 71] on icon "button" at bounding box center [1075, 71] width 9 height 9
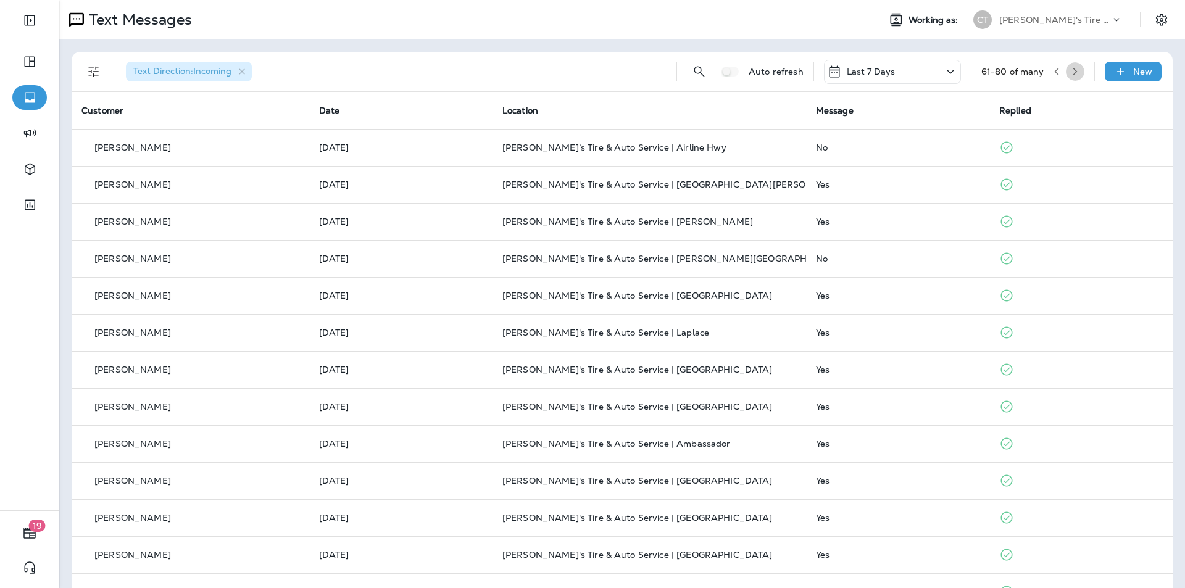
click at [622, 74] on icon "button" at bounding box center [1075, 71] width 9 height 9
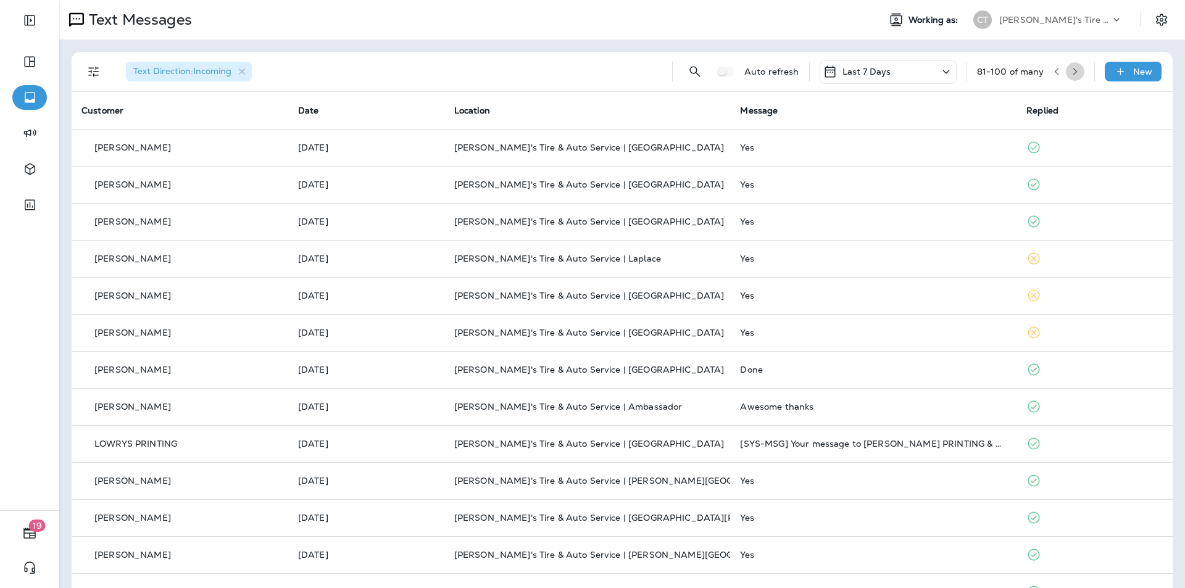
click at [622, 74] on icon "button" at bounding box center [1075, 71] width 9 height 9
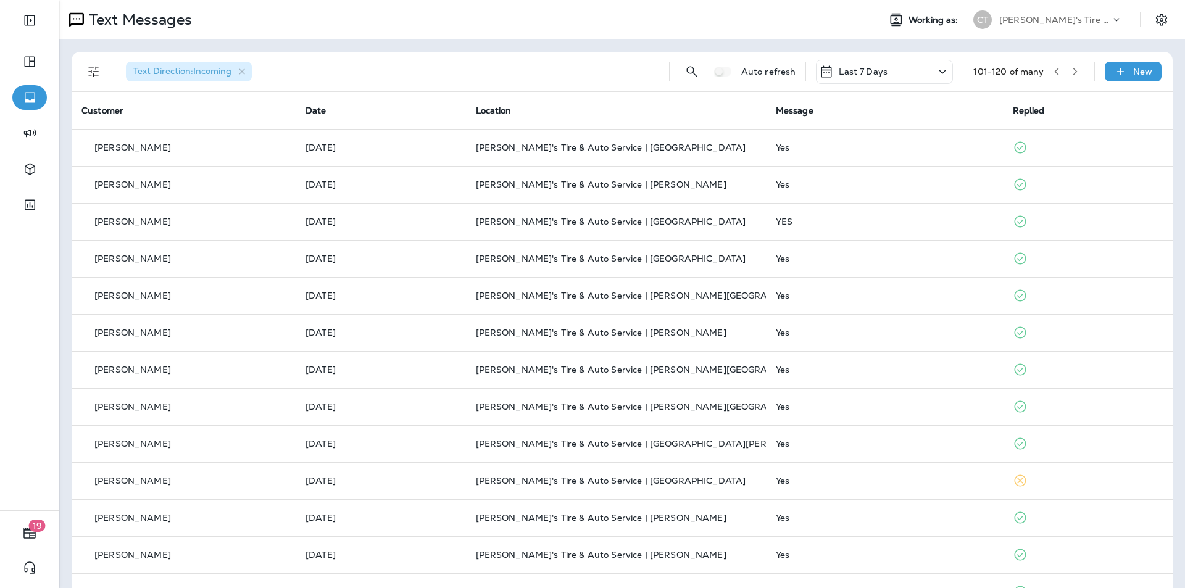
click at [622, 73] on icon "button" at bounding box center [1075, 71] width 9 height 9
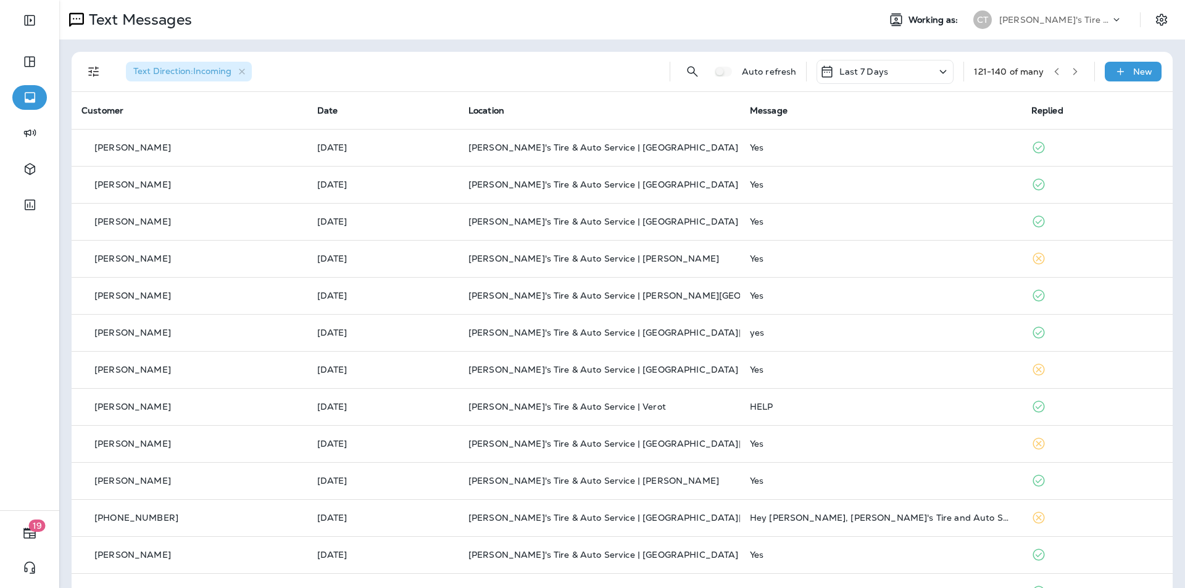
click at [622, 69] on icon "button" at bounding box center [1075, 71] width 9 height 9
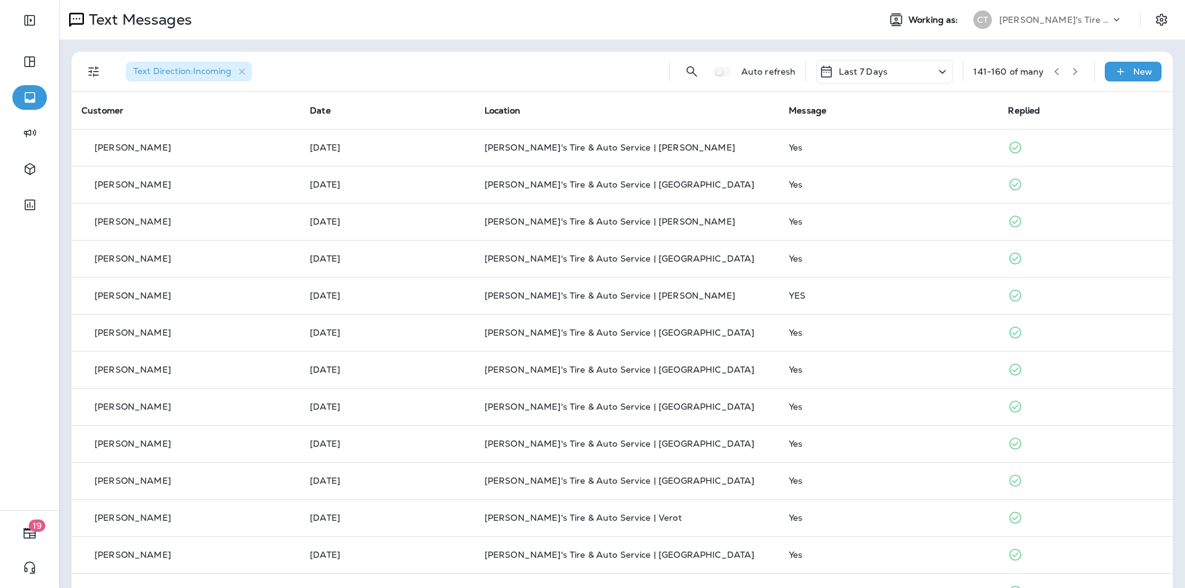
click at [622, 69] on icon "button" at bounding box center [1075, 71] width 9 height 9
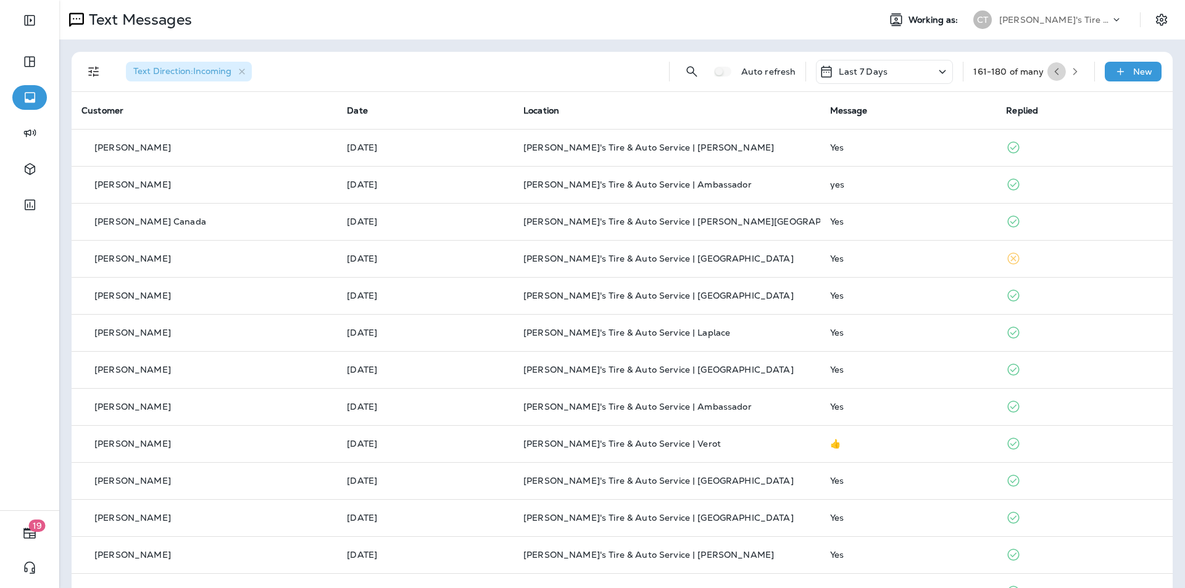
click at [622, 68] on icon "button" at bounding box center [1056, 71] width 9 height 9
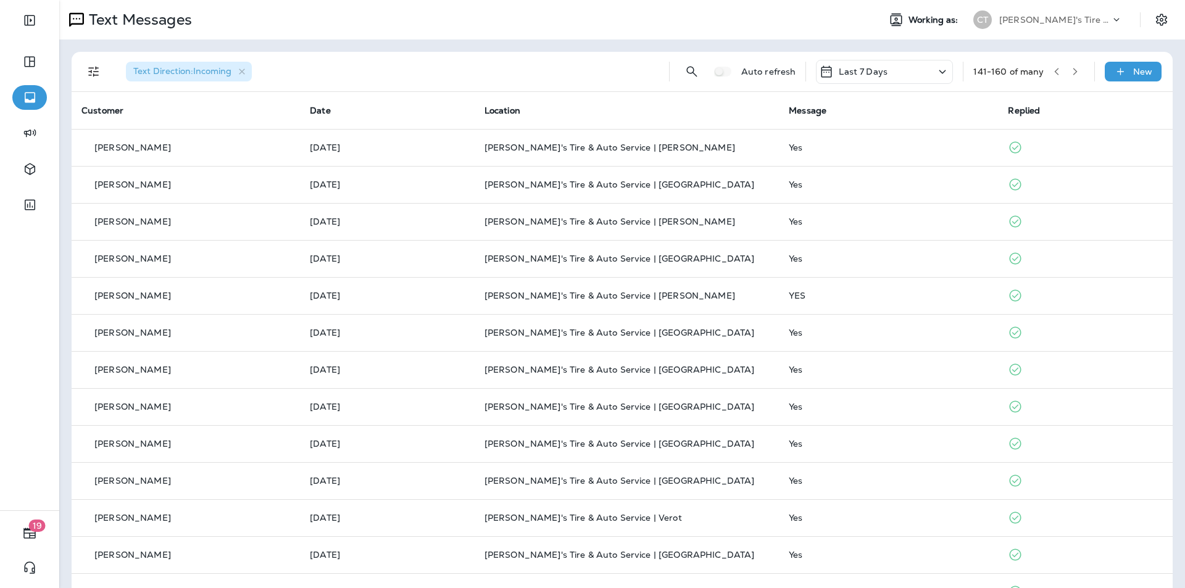
click at [622, 67] on icon "button" at bounding box center [1056, 71] width 9 height 9
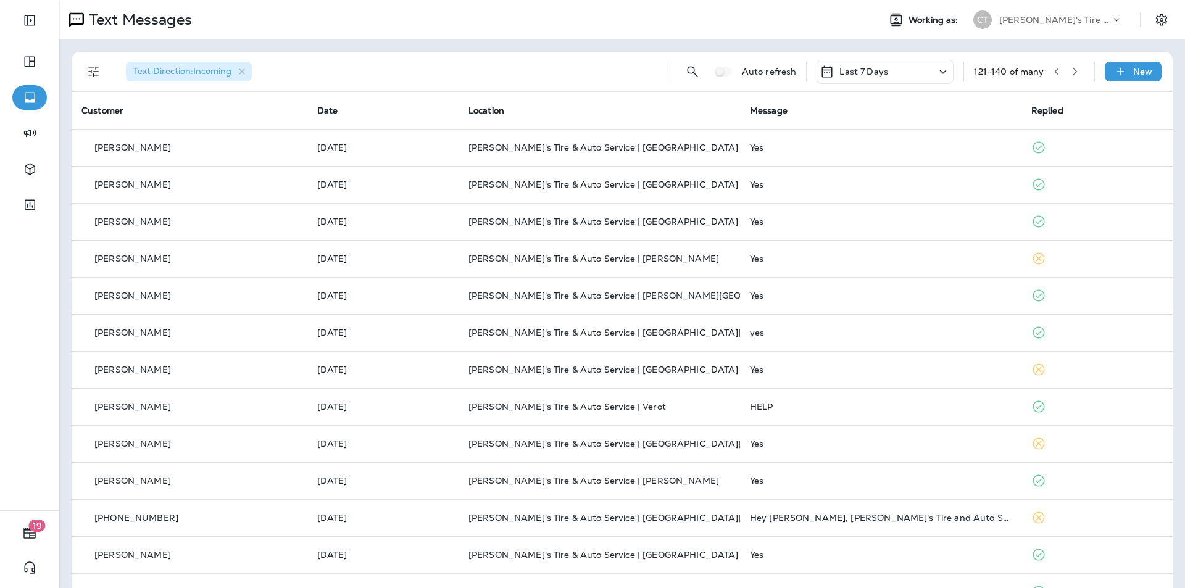
click at [622, 70] on button "button" at bounding box center [1056, 71] width 19 height 19
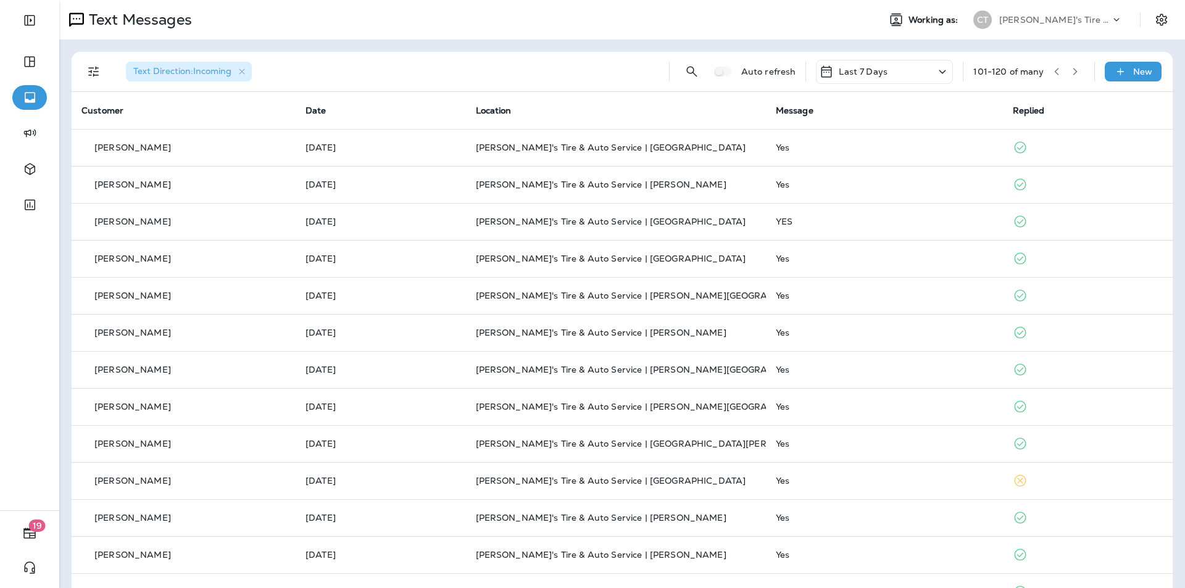
click at [622, 70] on icon "button" at bounding box center [1056, 71] width 9 height 9
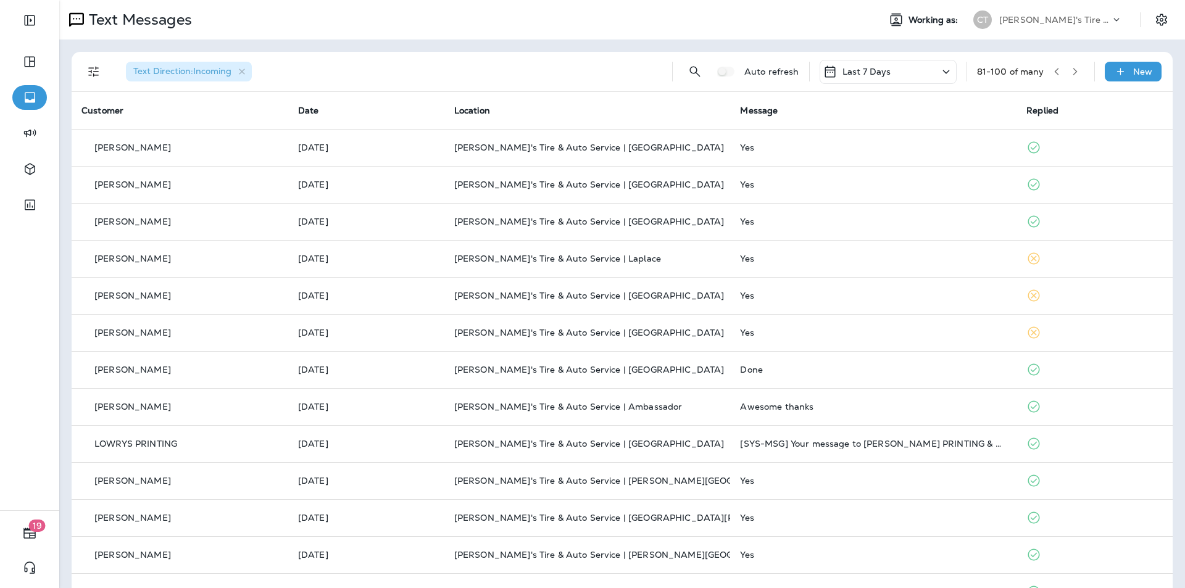
click at [622, 72] on icon "button" at bounding box center [1056, 71] width 9 height 9
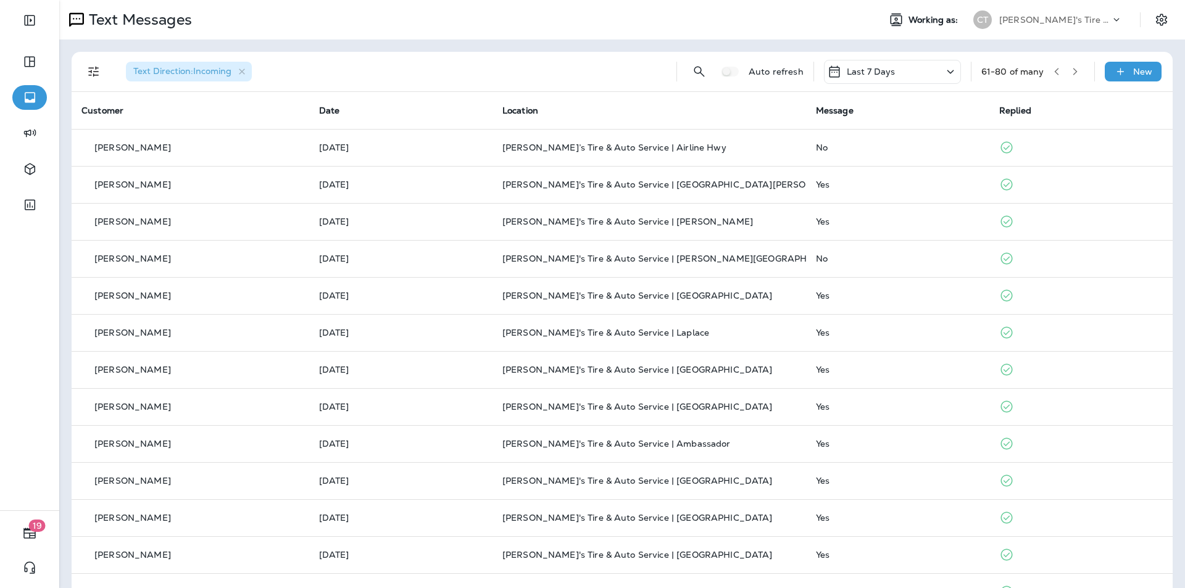
click at [622, 72] on icon "button" at bounding box center [1056, 71] width 9 height 9
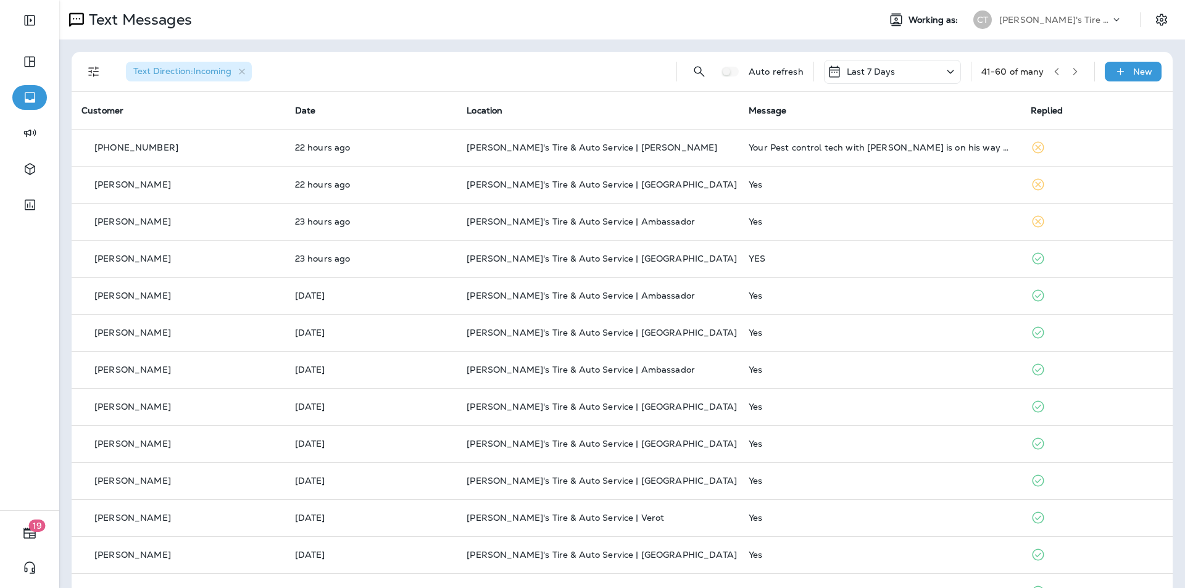
click at [622, 71] on icon "button" at bounding box center [1075, 71] width 9 height 9
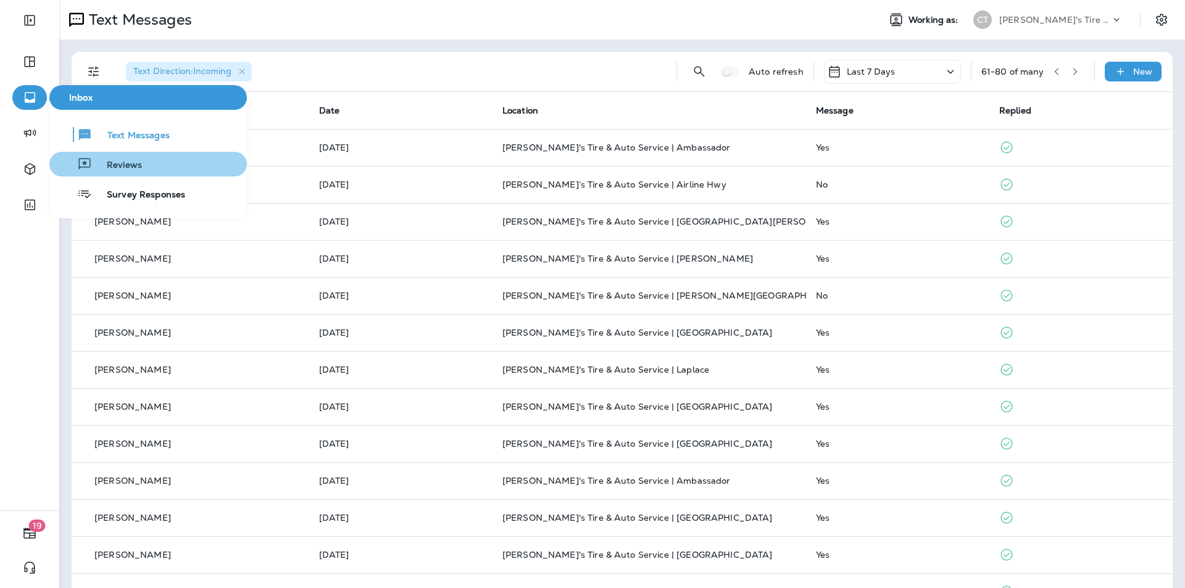
click at [112, 163] on span "Reviews" at bounding box center [117, 166] width 50 height 12
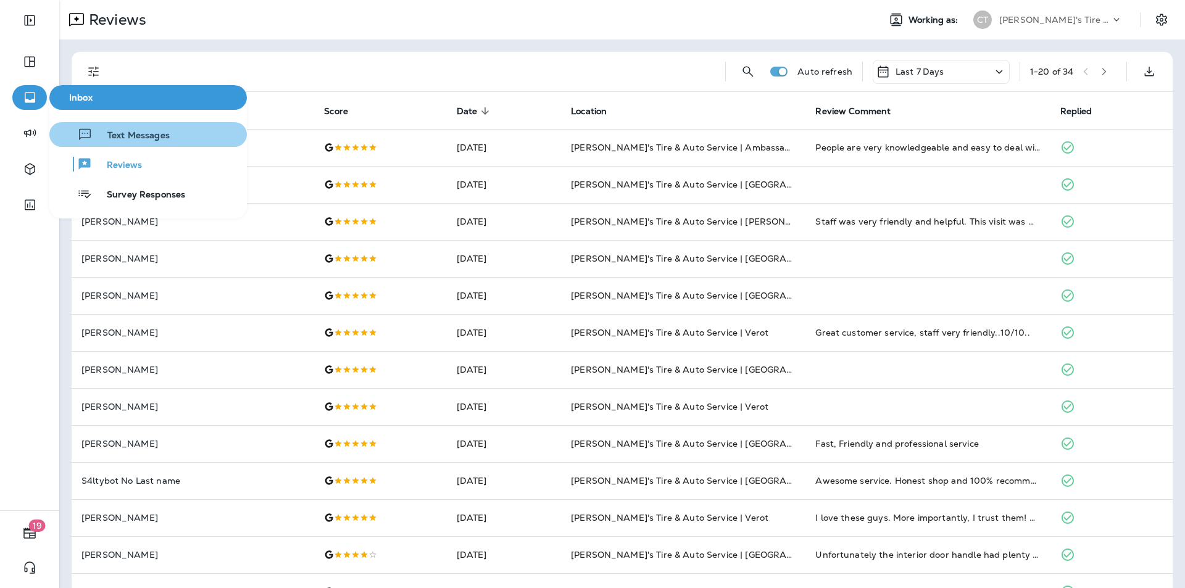
click at [128, 135] on span "Text Messages" at bounding box center [131, 136] width 77 height 12
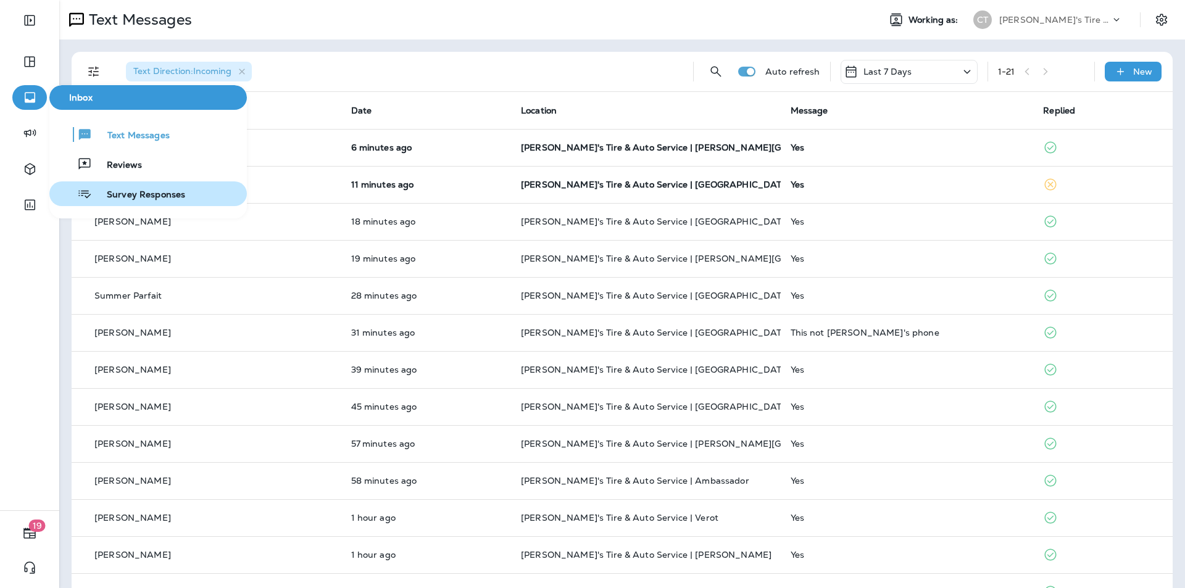
click at [128, 191] on span "Survey Responses" at bounding box center [138, 195] width 93 height 12
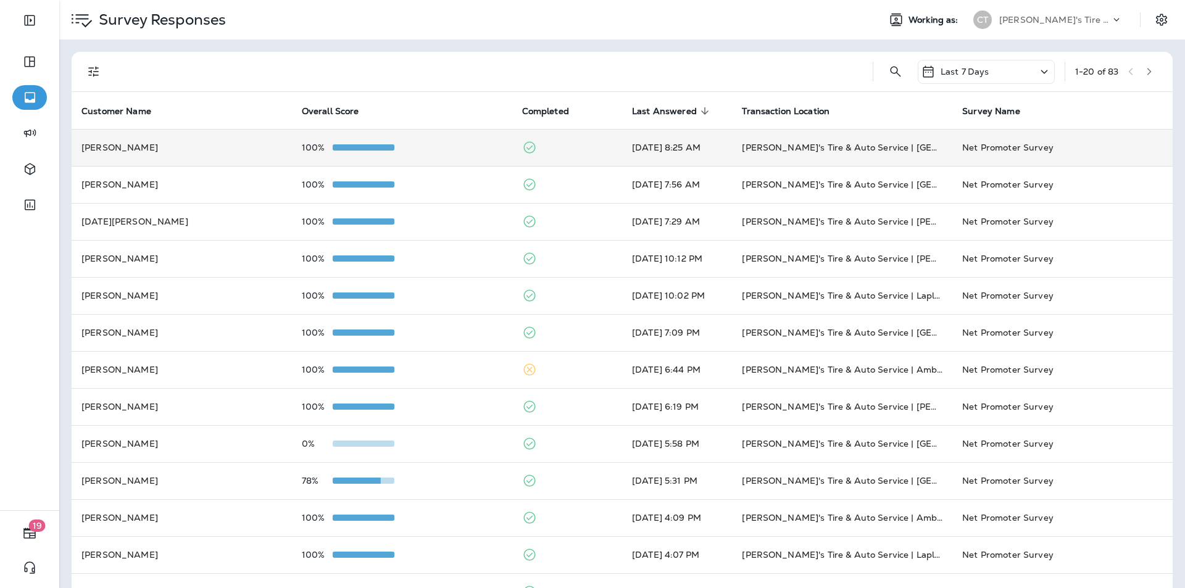
click at [460, 141] on td "100%" at bounding box center [402, 147] width 220 height 37
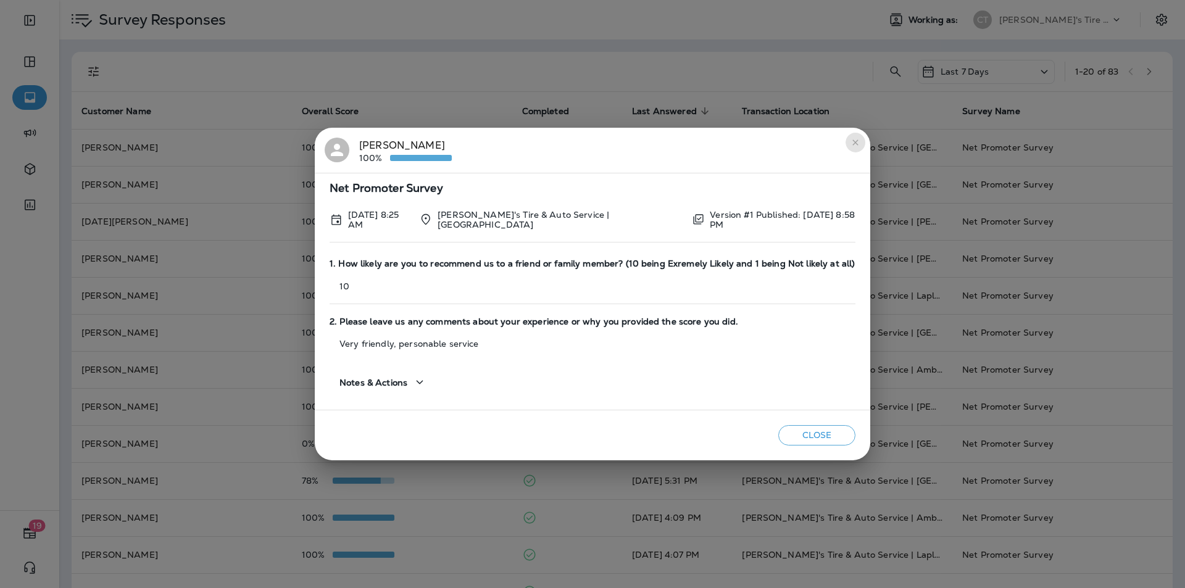
click at [622, 142] on icon "close" at bounding box center [855, 143] width 10 height 10
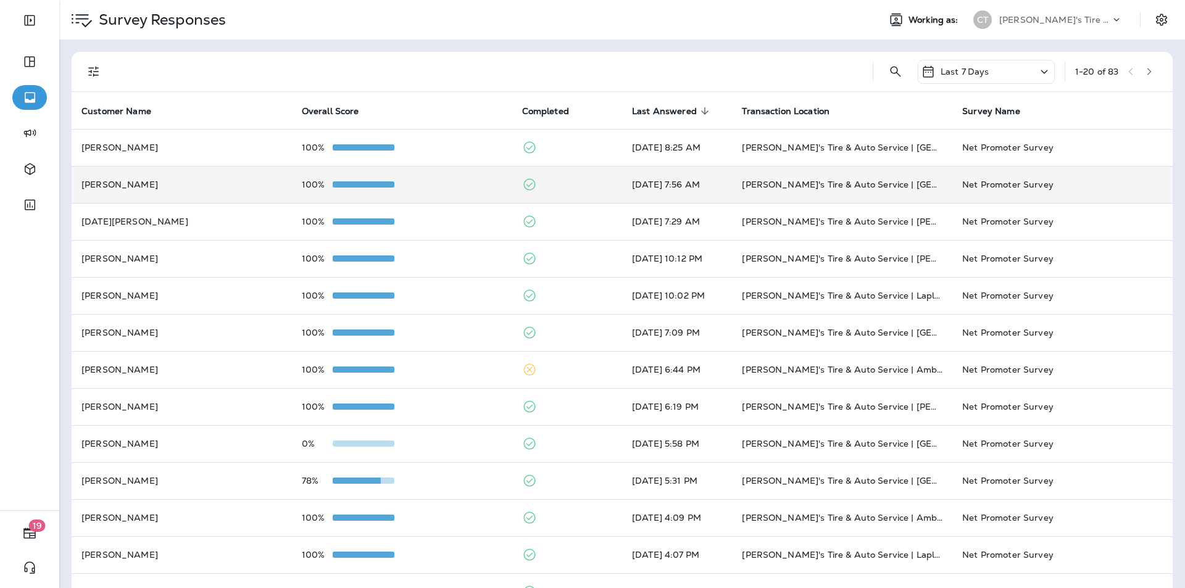
click at [455, 183] on div "100%" at bounding box center [402, 185] width 201 height 10
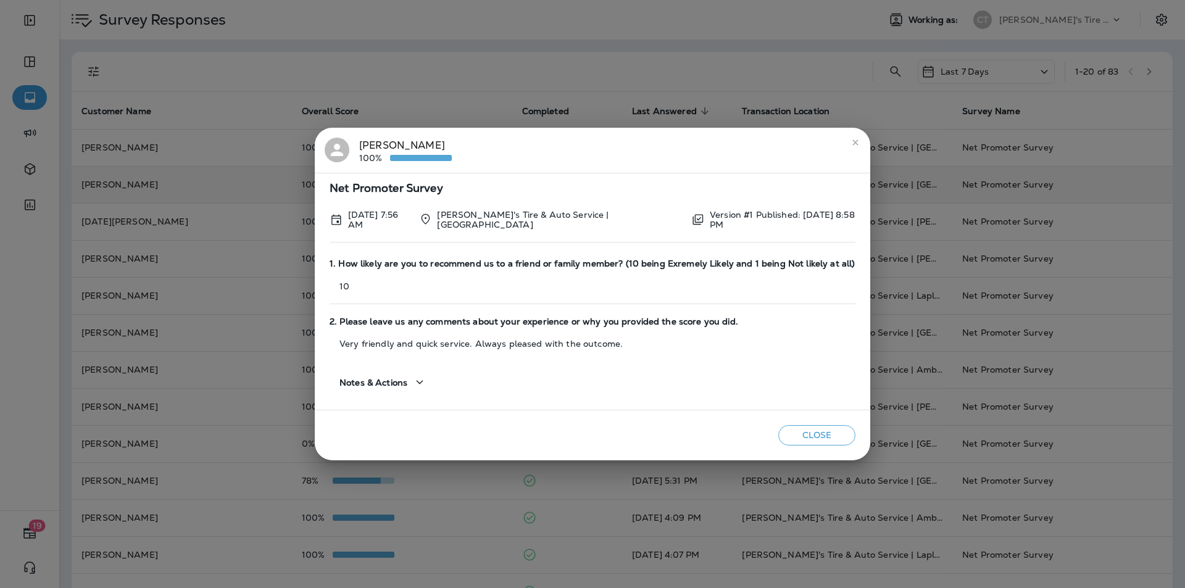
click at [622, 142] on icon "close" at bounding box center [855, 143] width 10 height 10
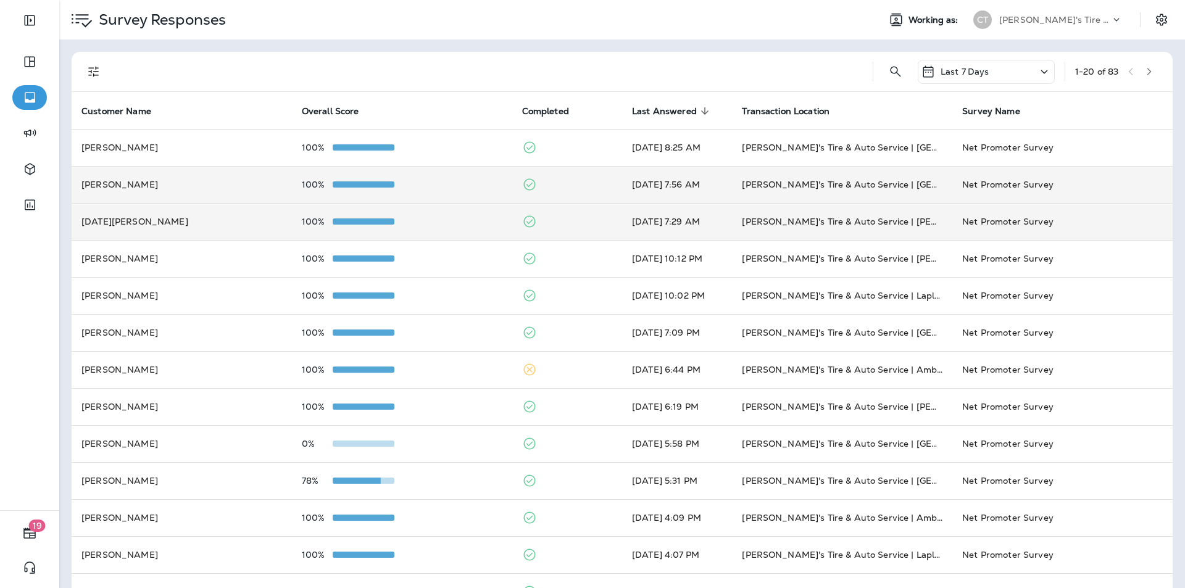
click at [445, 220] on div "100%" at bounding box center [402, 222] width 201 height 10
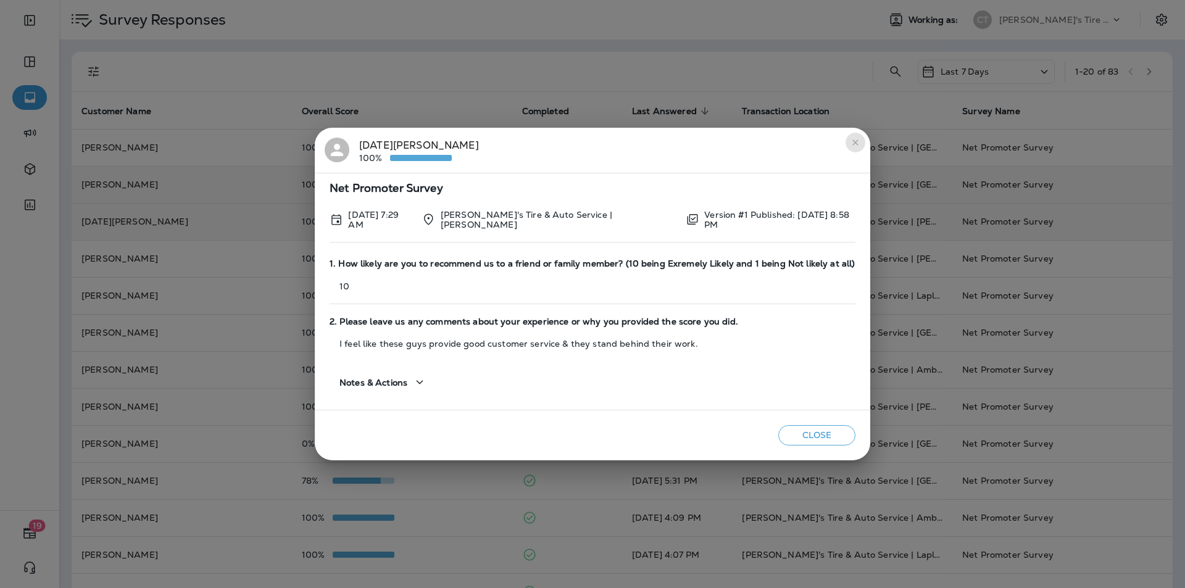
click at [622, 143] on icon "close" at bounding box center [855, 143] width 10 height 10
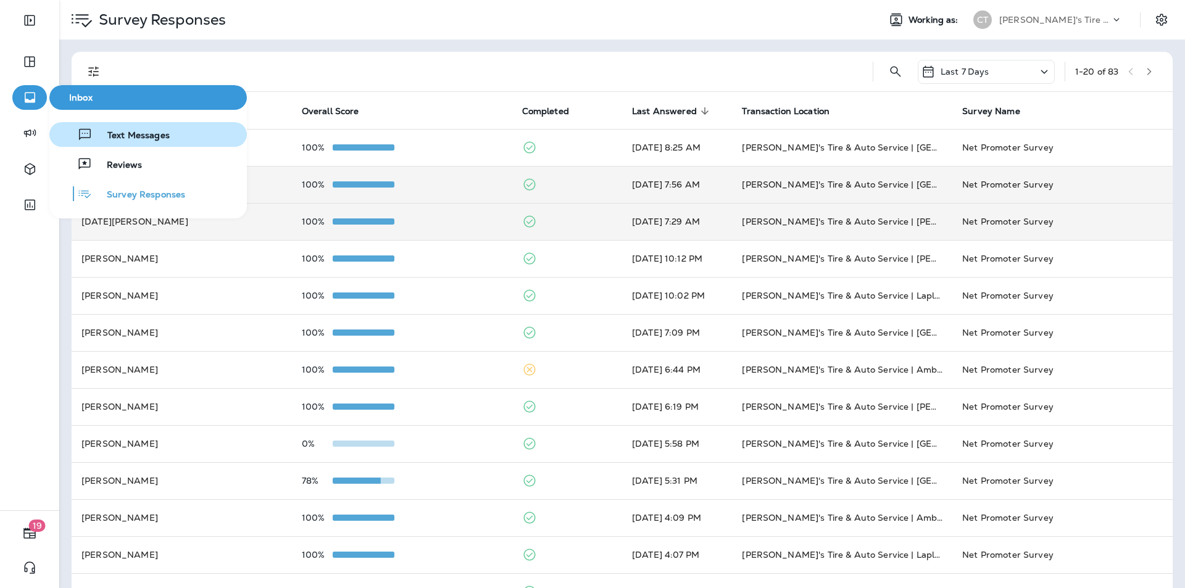
click at [125, 135] on span "Text Messages" at bounding box center [131, 136] width 77 height 12
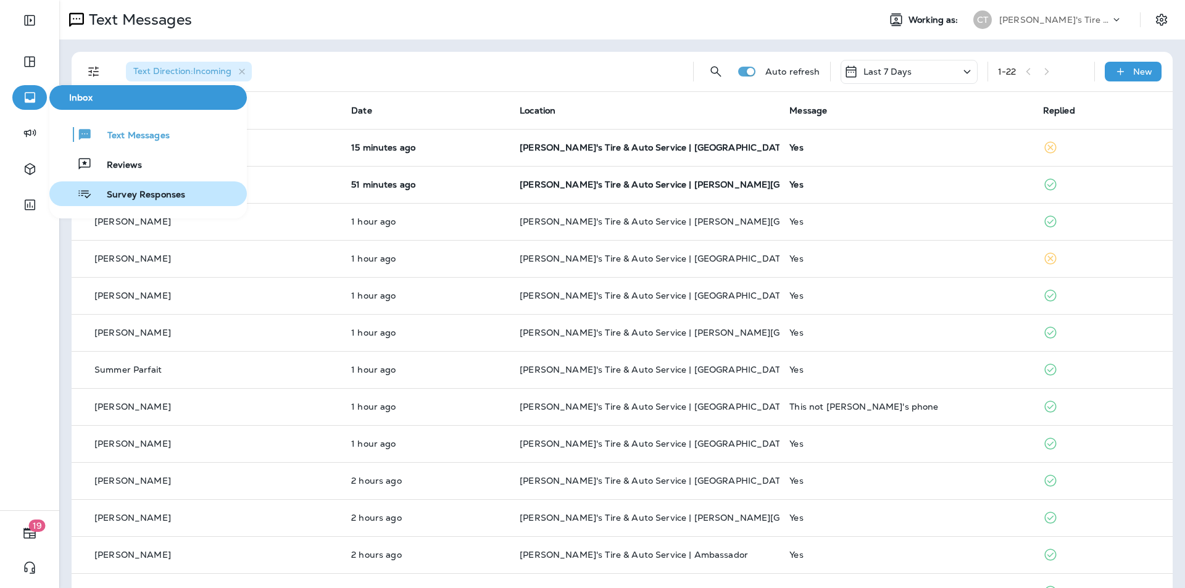
click at [125, 189] on span "Survey Responses" at bounding box center [138, 195] width 93 height 12
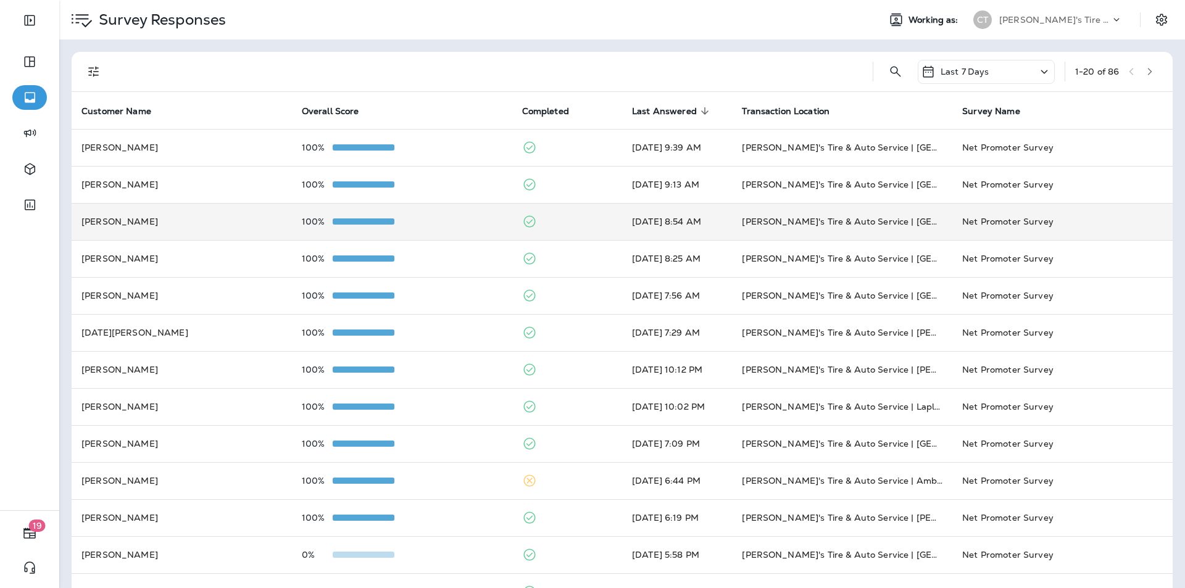
click at [434, 211] on td "100%" at bounding box center [402, 221] width 220 height 37
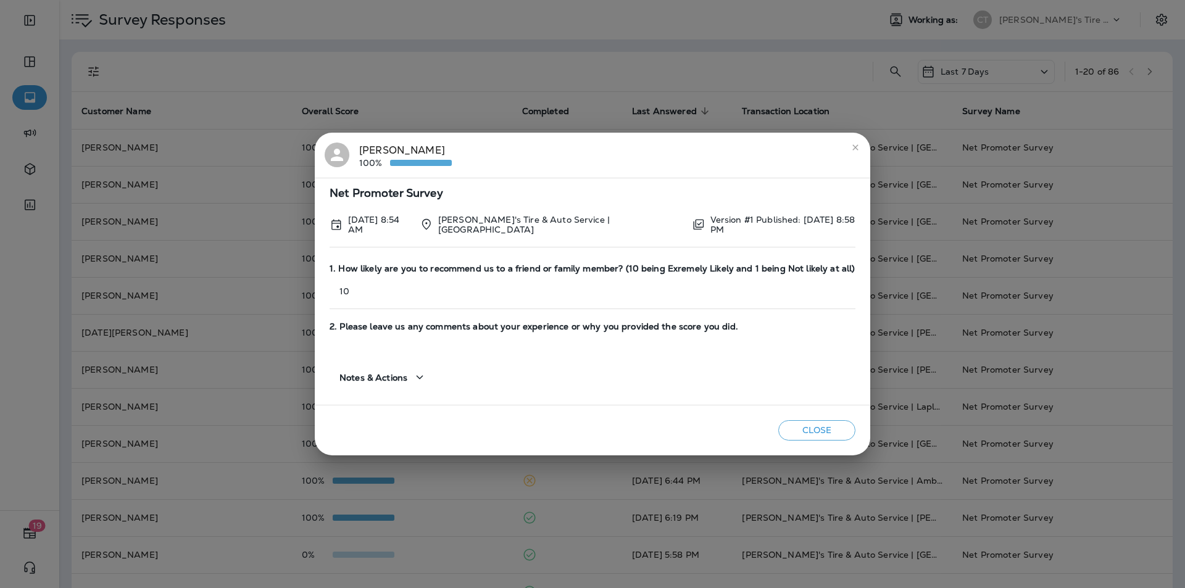
click at [622, 149] on icon "close" at bounding box center [855, 148] width 10 height 10
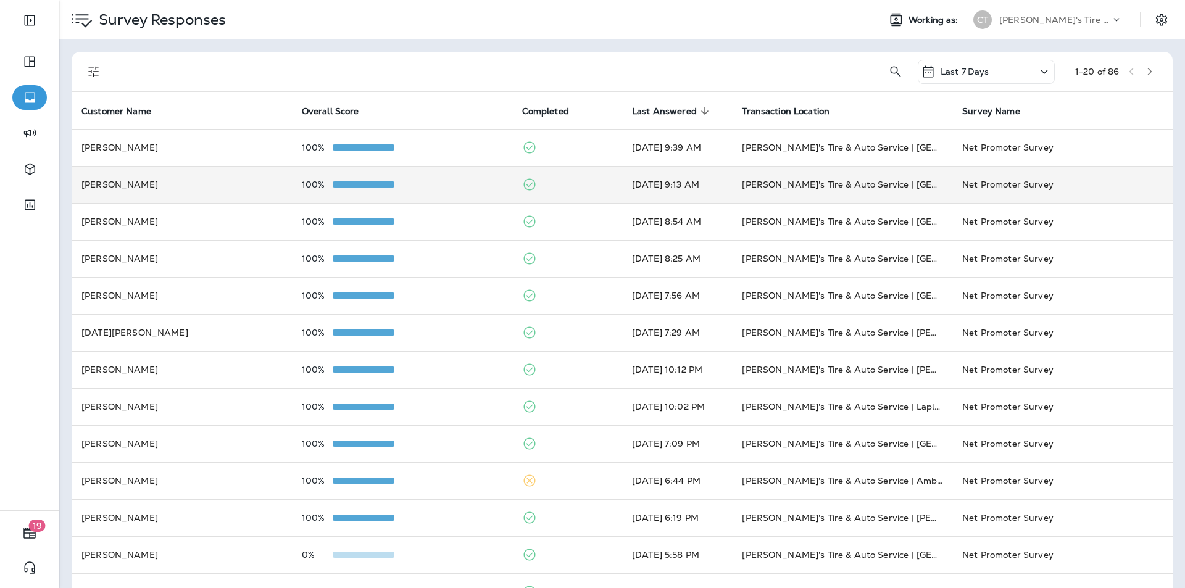
click at [460, 180] on div "100%" at bounding box center [402, 185] width 201 height 10
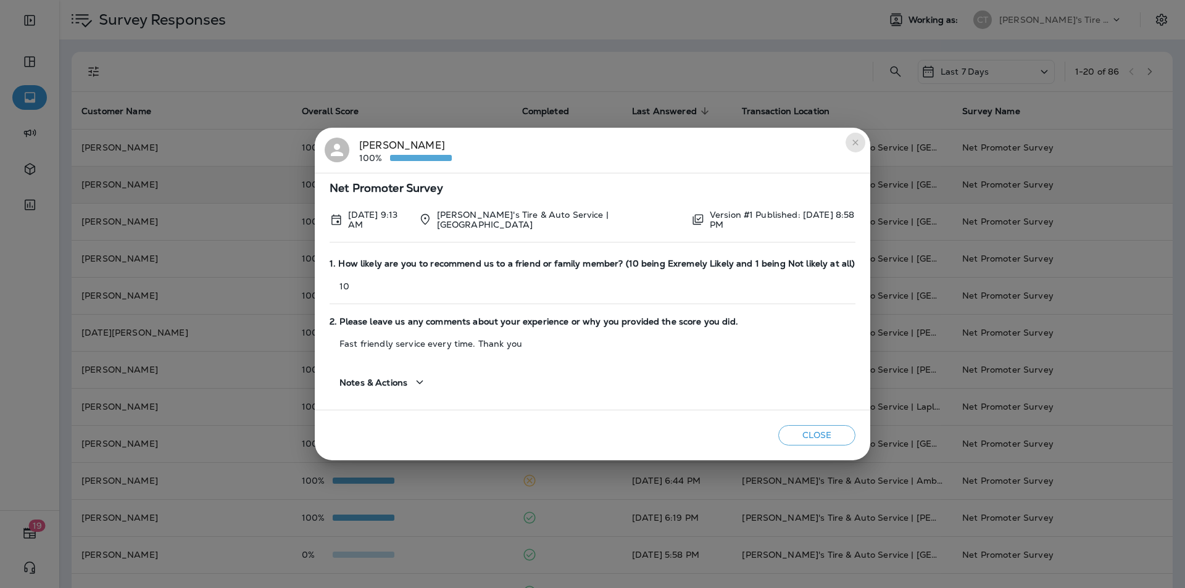
click at [622, 141] on icon "close" at bounding box center [855, 143] width 10 height 10
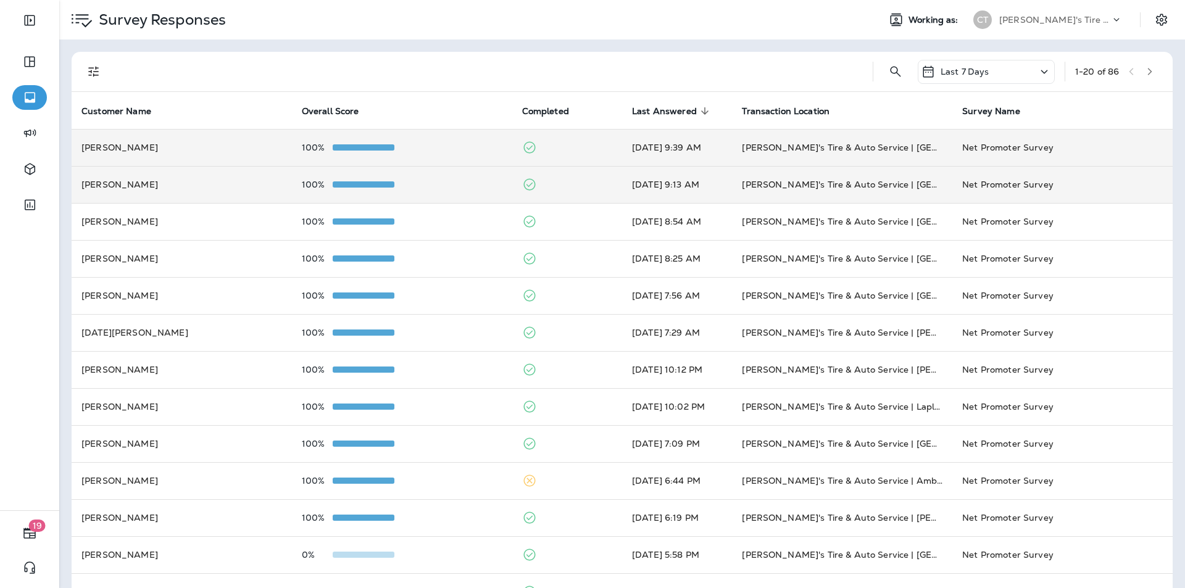
click at [461, 146] on div "100%" at bounding box center [402, 148] width 201 height 10
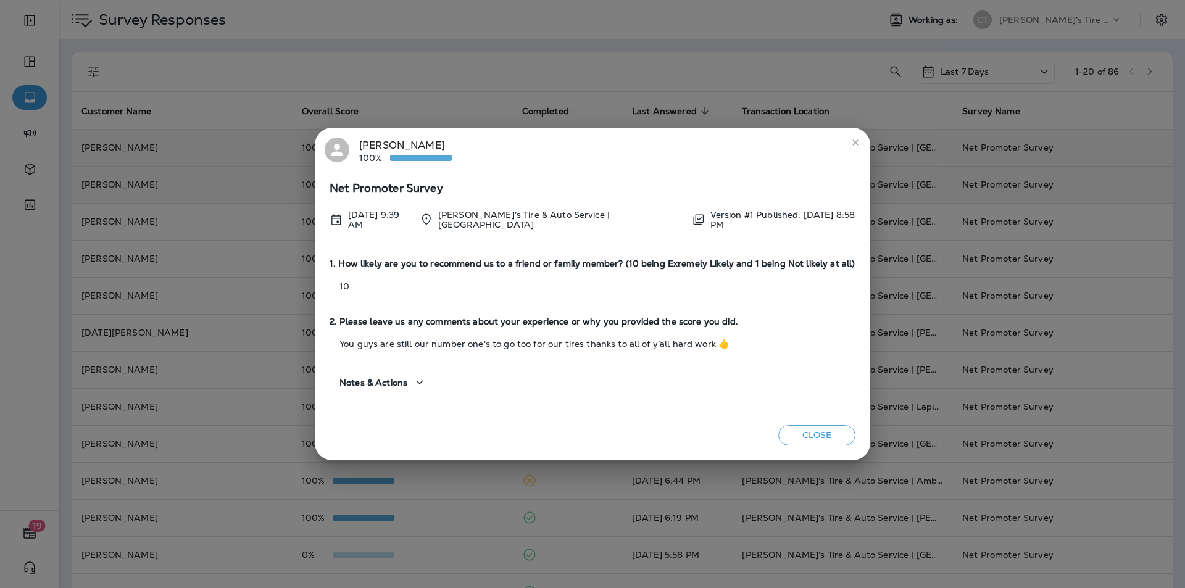
click at [622, 143] on icon "close" at bounding box center [855, 142] width 6 height 6
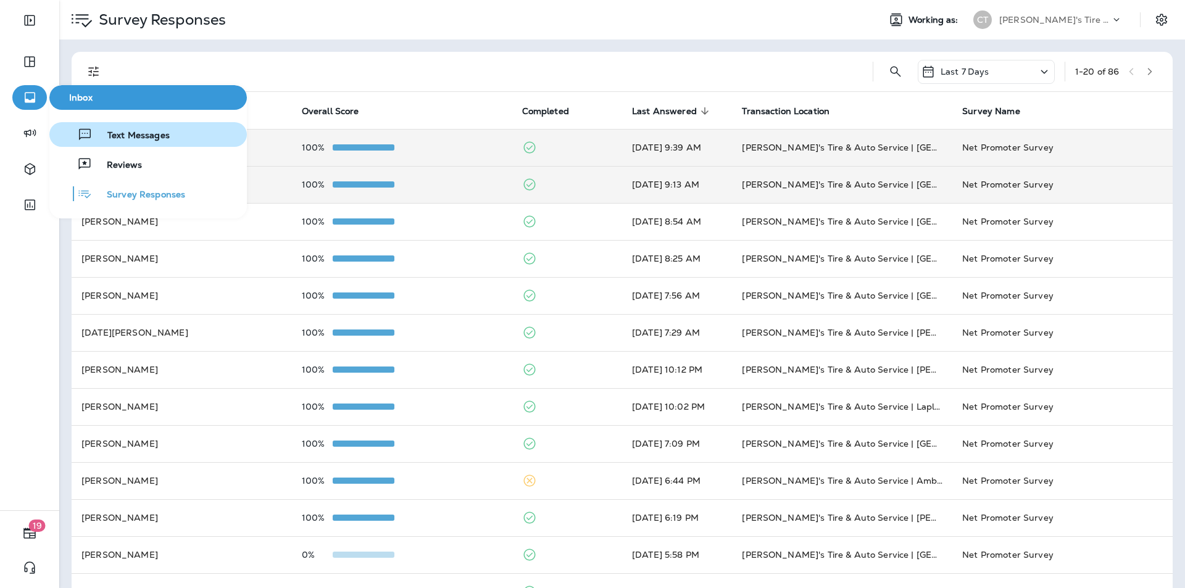
click at [152, 139] on span "Text Messages" at bounding box center [131, 136] width 77 height 12
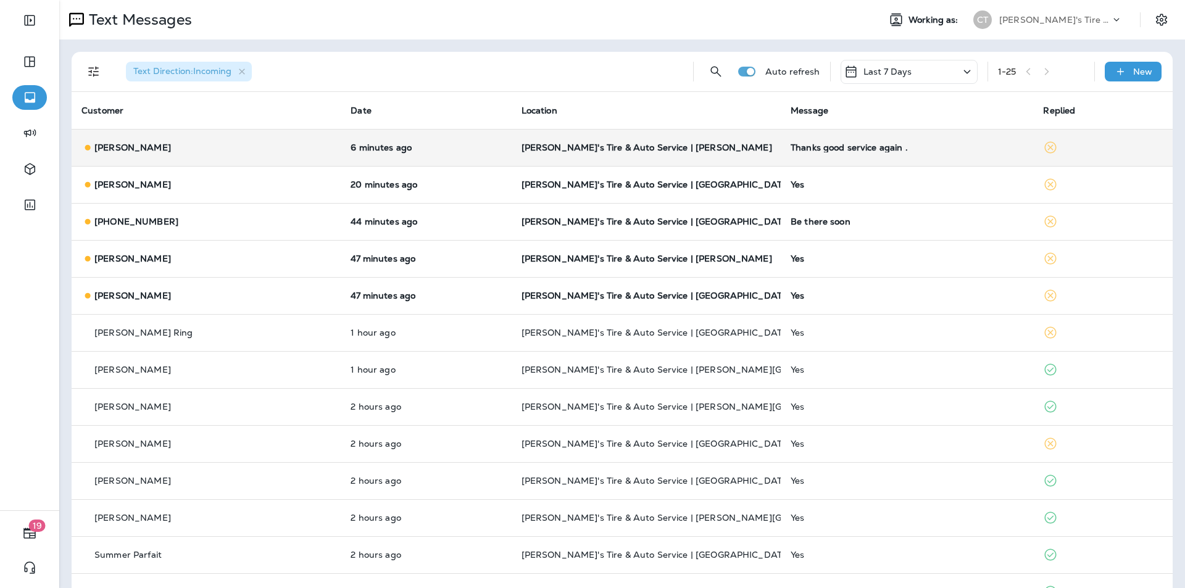
click at [622, 147] on div "Thanks good service again ." at bounding box center [907, 148] width 233 height 10
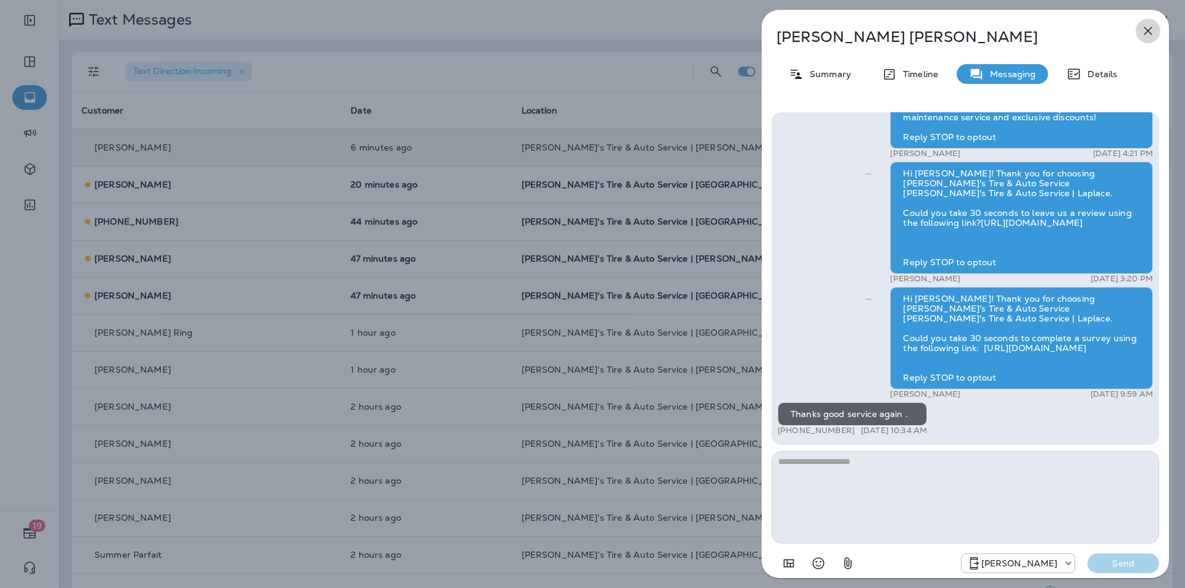
click at [622, 31] on icon "button" at bounding box center [1148, 31] width 8 height 8
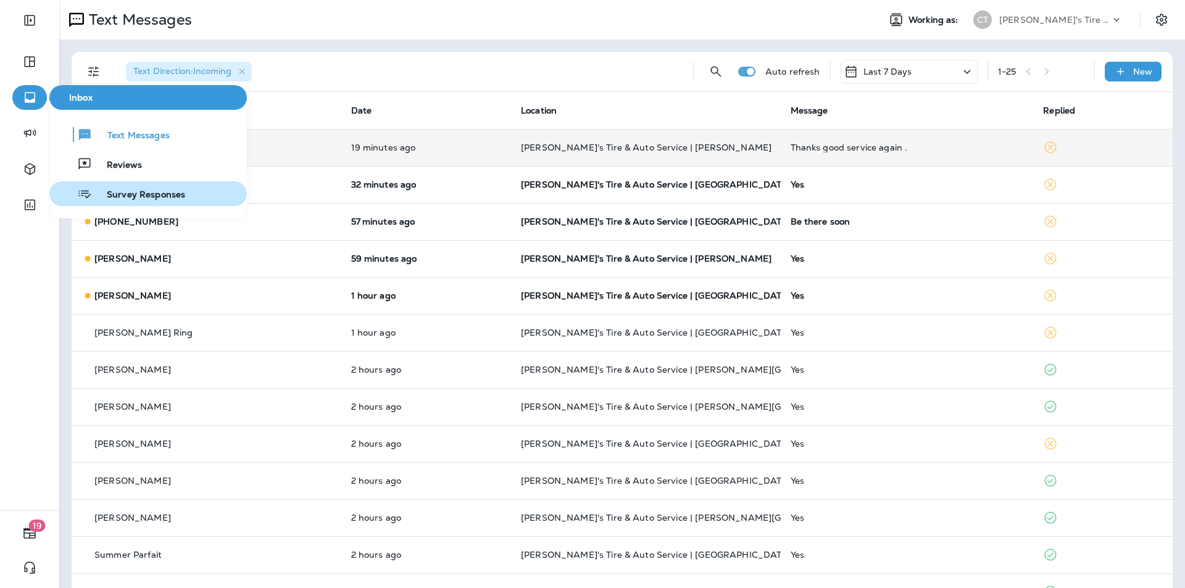
click at [119, 194] on span "Survey Responses" at bounding box center [138, 195] width 93 height 12
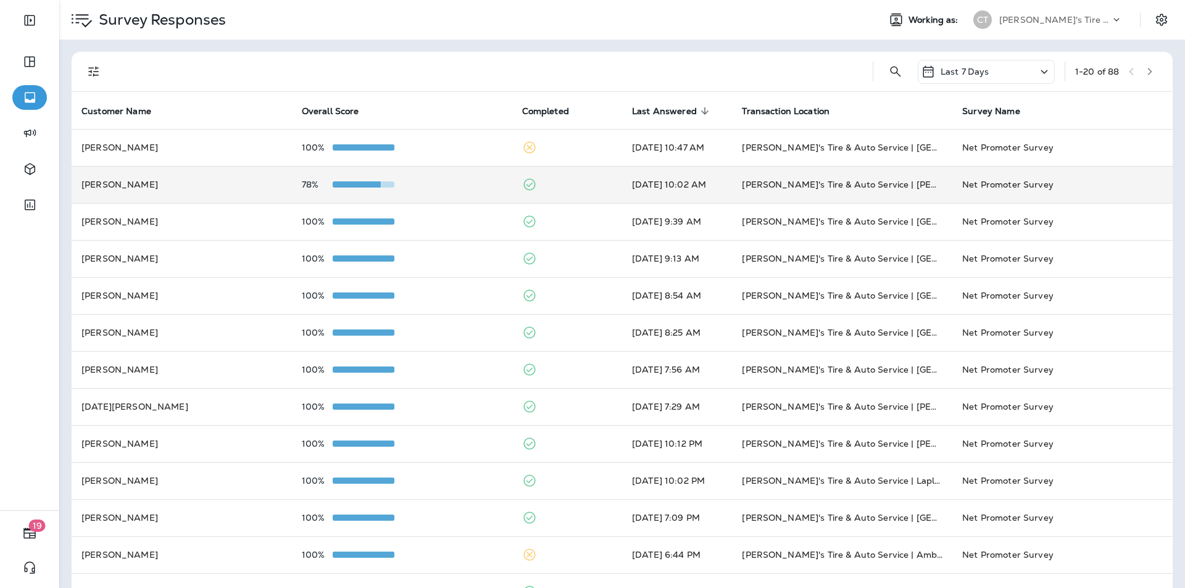
click at [447, 189] on div "78%" at bounding box center [402, 185] width 201 height 10
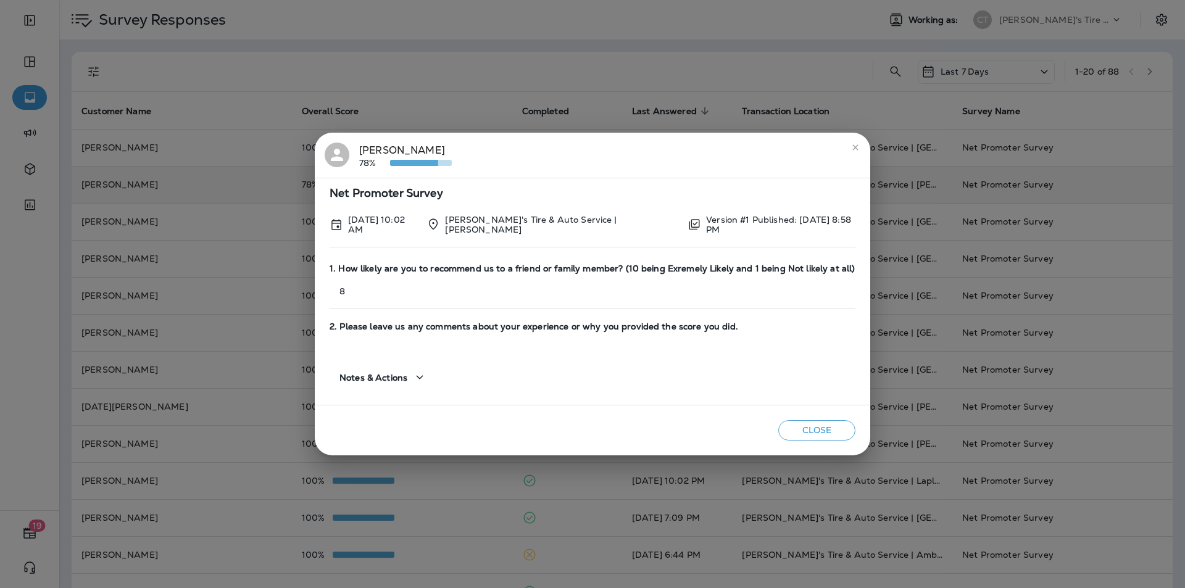
click at [622, 148] on icon "close" at bounding box center [855, 147] width 6 height 6
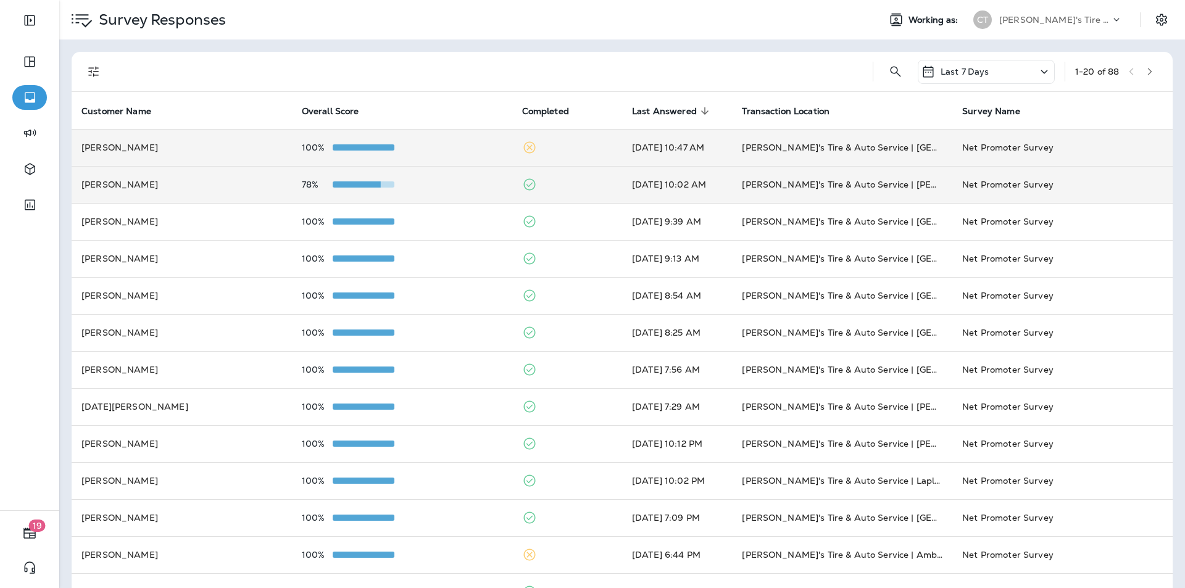
click at [444, 138] on td "100%" at bounding box center [402, 147] width 220 height 37
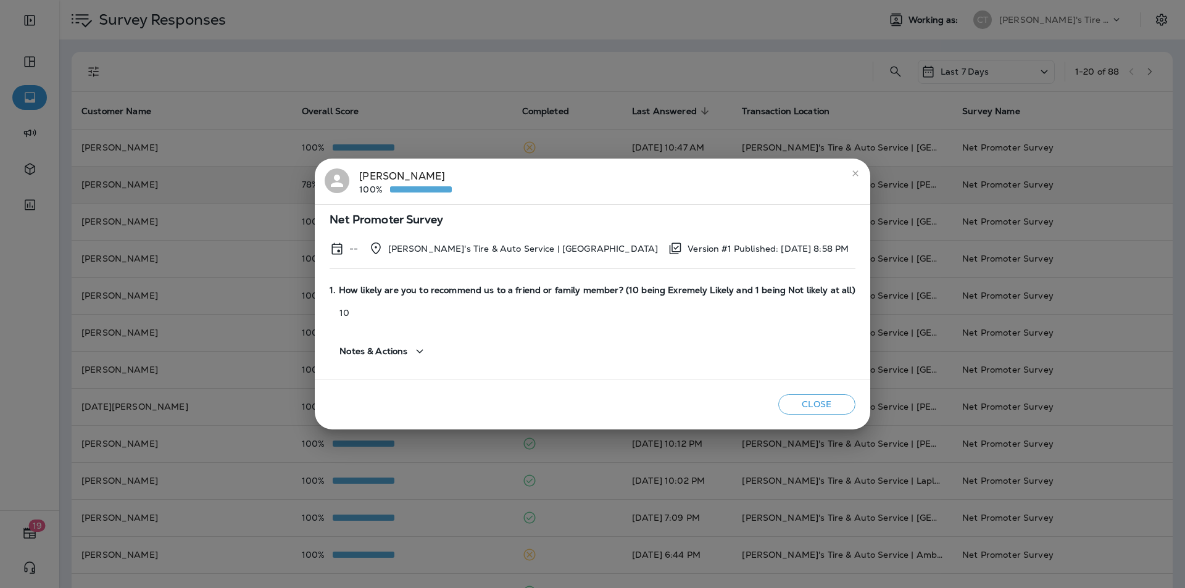
click at [622, 173] on icon "close" at bounding box center [855, 173] width 10 height 10
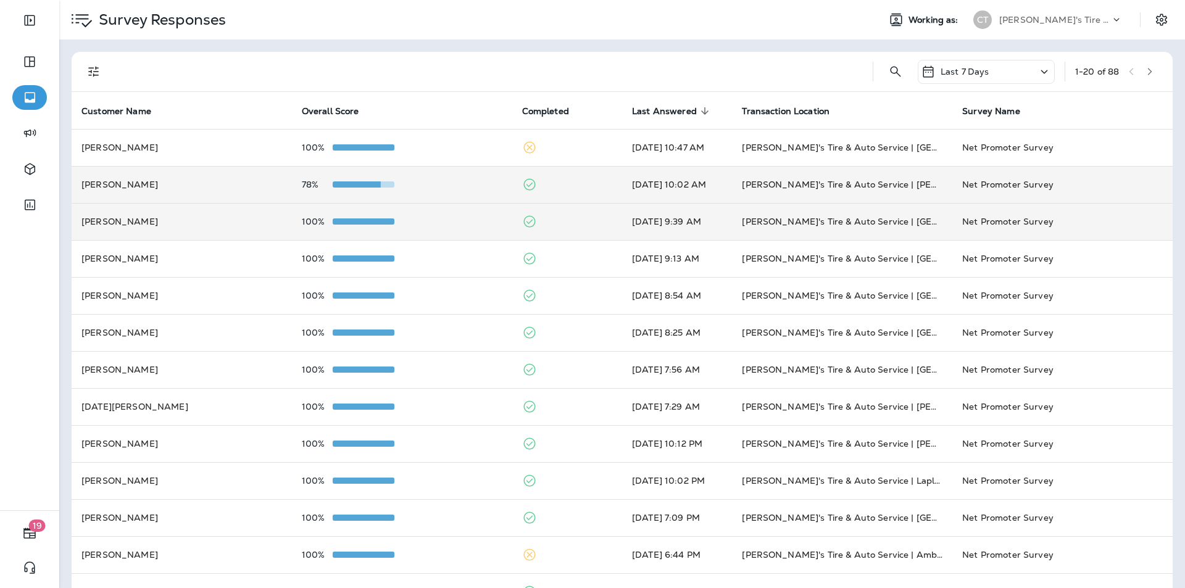
click at [436, 222] on div "100%" at bounding box center [402, 222] width 201 height 10
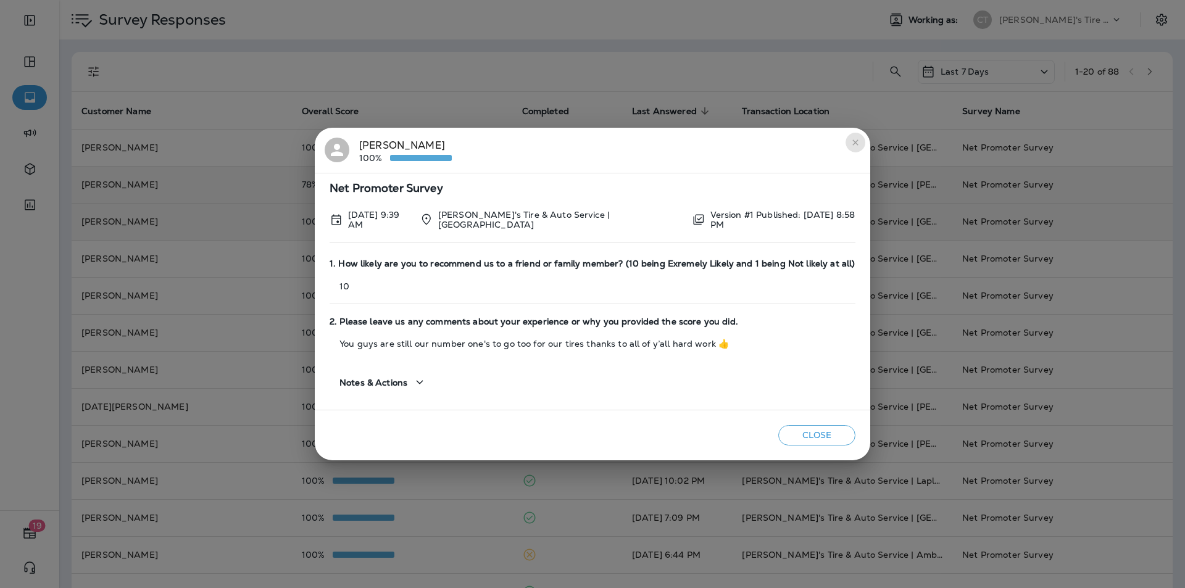
click at [622, 141] on icon "close" at bounding box center [855, 142] width 6 height 6
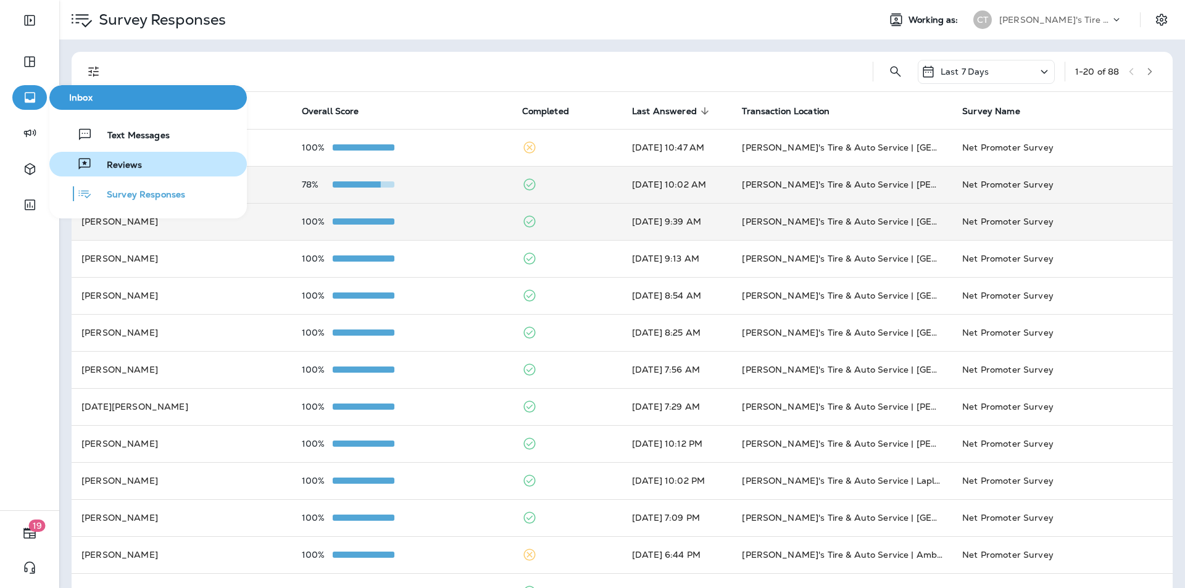
click at [136, 165] on span "Reviews" at bounding box center [117, 166] width 50 height 12
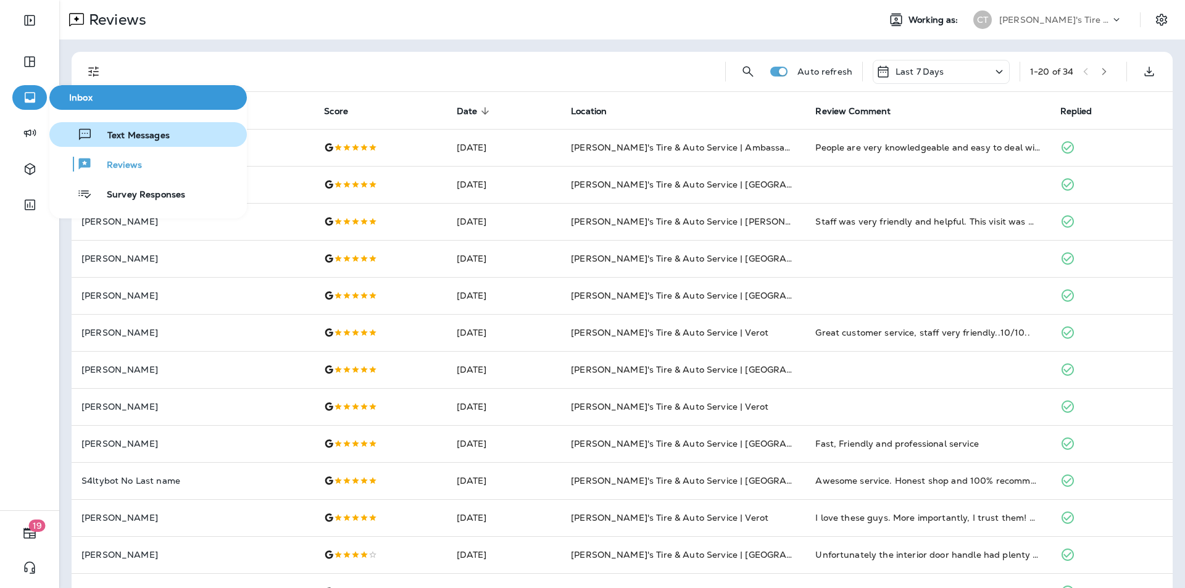
click at [120, 135] on span "Text Messages" at bounding box center [131, 136] width 77 height 12
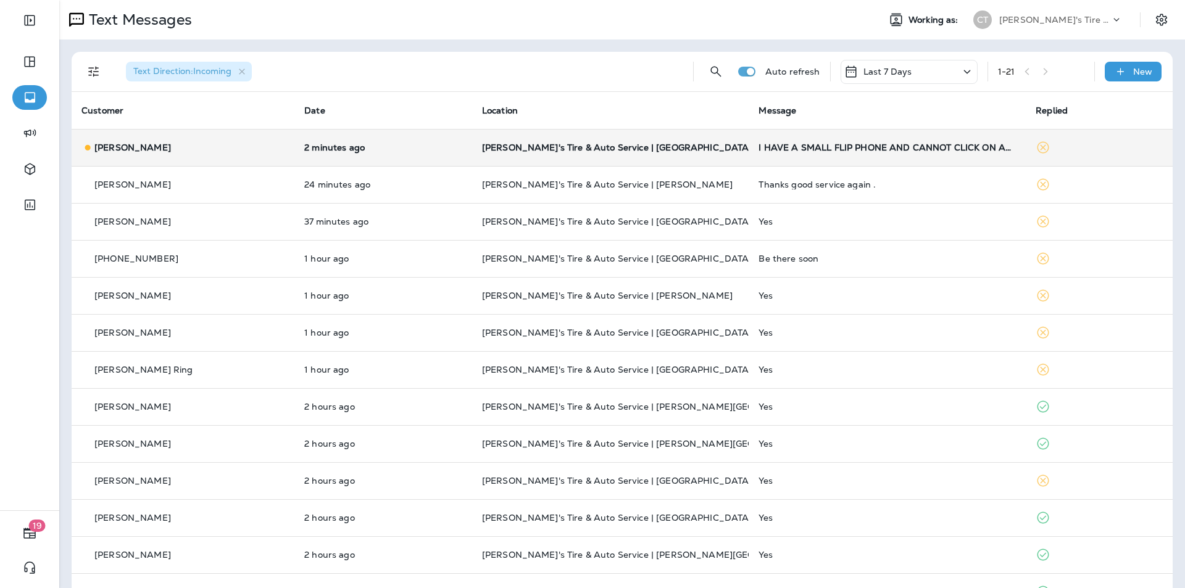
click at [622, 145] on p "[PERSON_NAME]'s Tire & Auto Service | [GEOGRAPHIC_DATA]" at bounding box center [610, 148] width 257 height 10
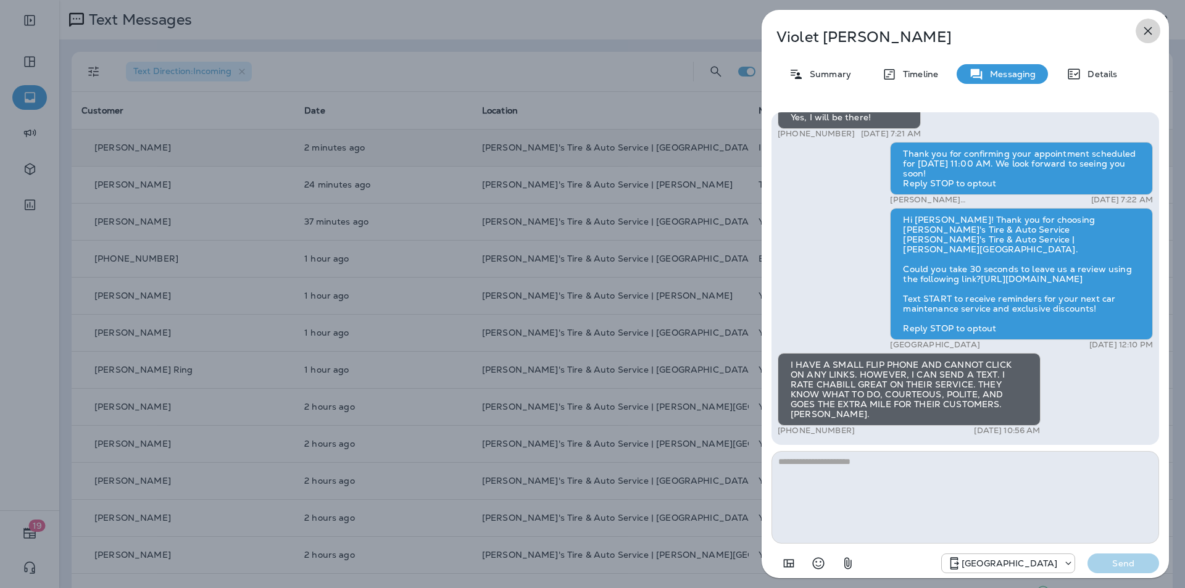
click at [622, 28] on icon "button" at bounding box center [1148, 30] width 15 height 15
